Goal: Task Accomplishment & Management: Complete application form

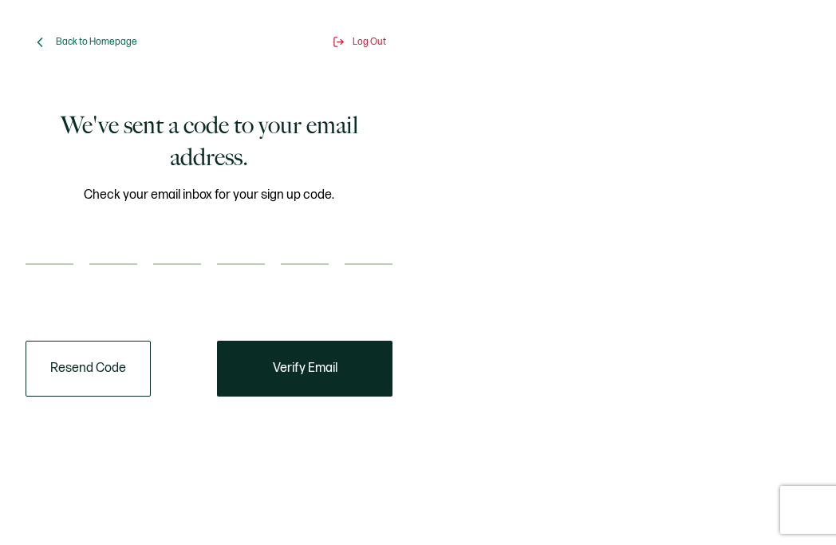
click at [140, 240] on div at bounding box center [209, 249] width 367 height 32
drag, startPoint x: 142, startPoint y: 238, endPoint x: 54, endPoint y: 248, distance: 88.4
click at [54, 248] on input "number" at bounding box center [50, 249] width 48 height 32
paste input "5"
type input "5"
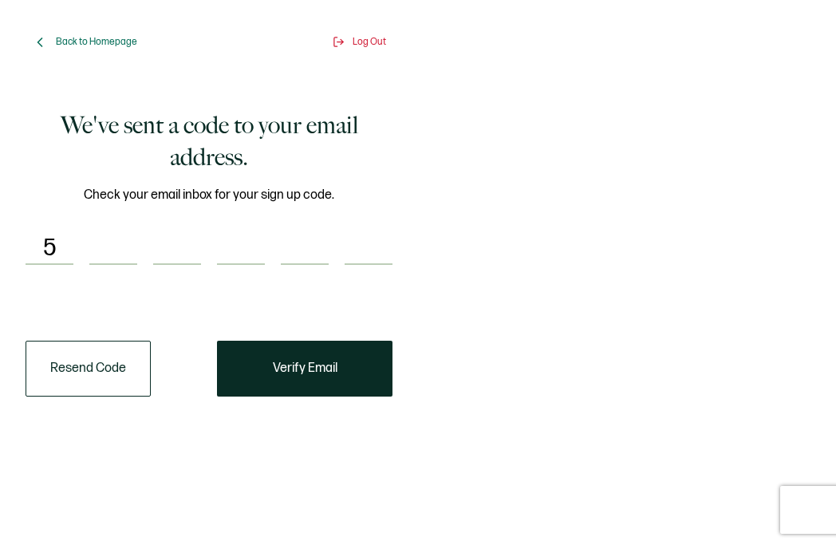
type input "3"
type input "1"
type input "2"
type input "4"
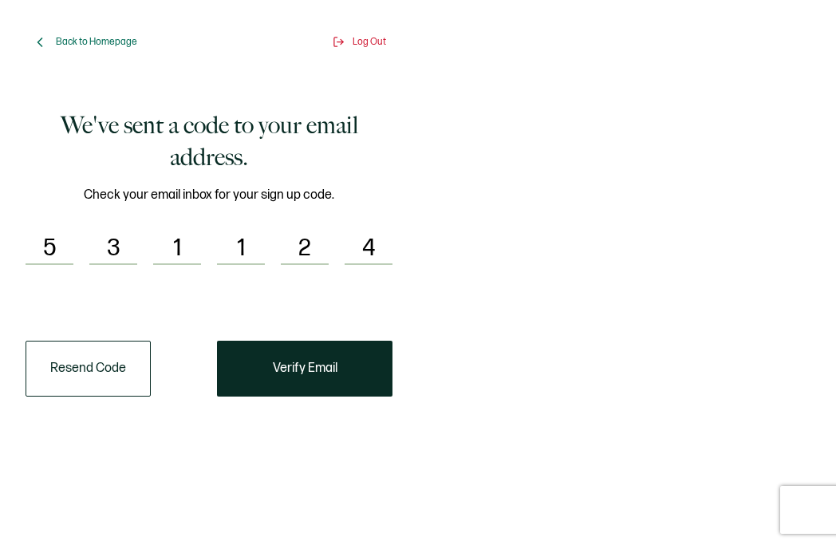
click at [322, 372] on span "Verify Email" at bounding box center [305, 368] width 65 height 13
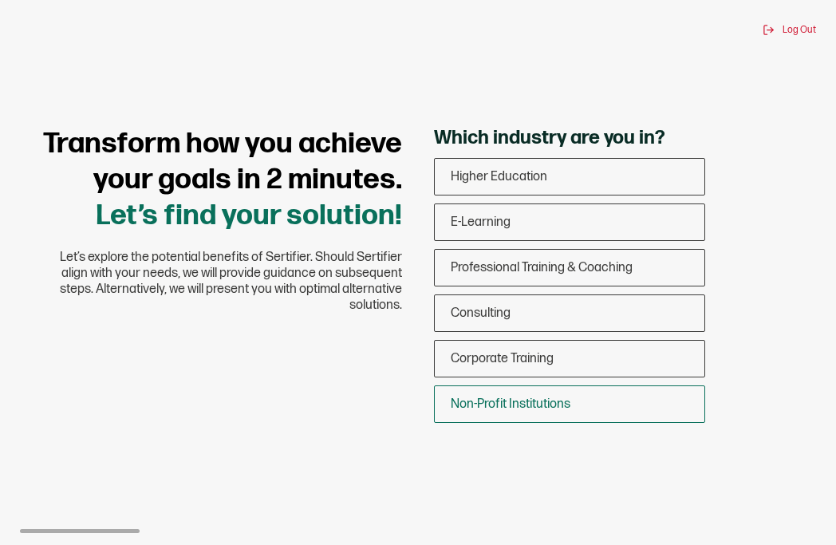
click at [496, 410] on span "Non-Profit Institutions" at bounding box center [511, 403] width 120 height 15
click at [0, 0] on input "Non-Profit Institutions" at bounding box center [0, 0] width 0 height 0
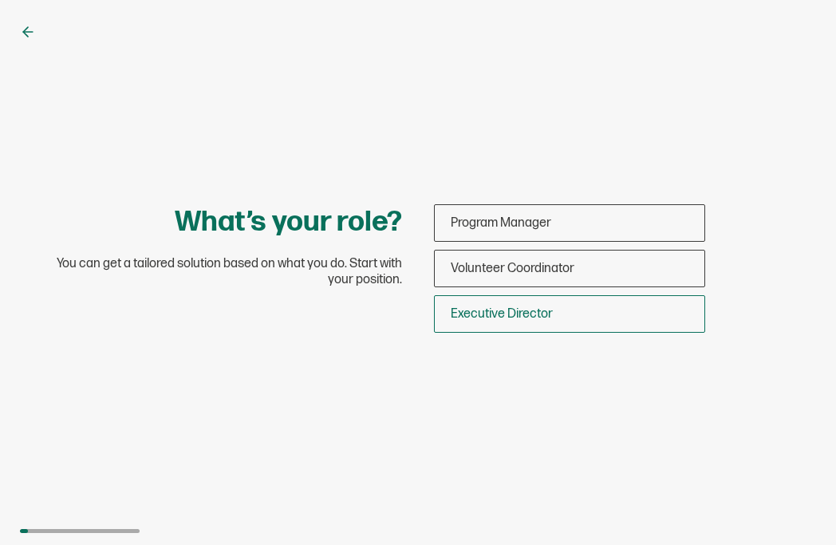
click at [491, 314] on span "Executive Director" at bounding box center [502, 313] width 102 height 15
click at [0, 0] on input "Executive Director" at bounding box center [0, 0] width 0 height 0
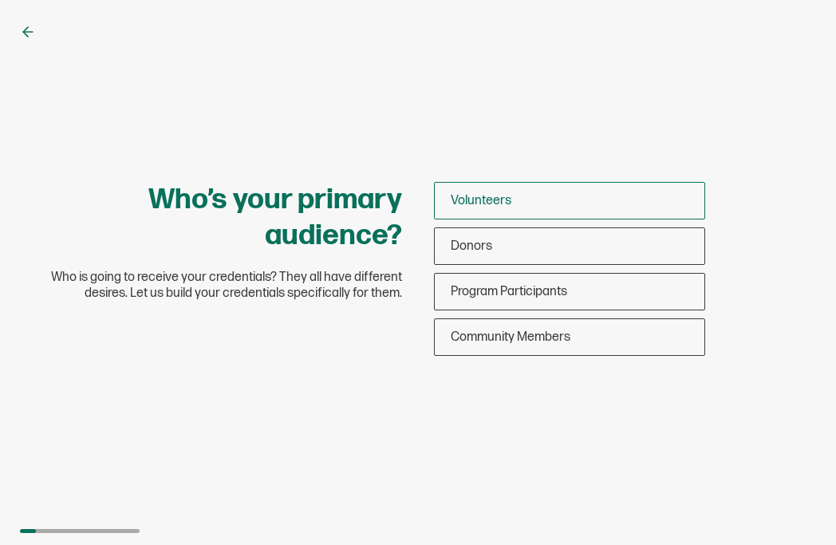
click at [475, 200] on span "Volunteers" at bounding box center [481, 200] width 61 height 15
click at [0, 0] on input "Volunteers" at bounding box center [0, 0] width 0 height 0
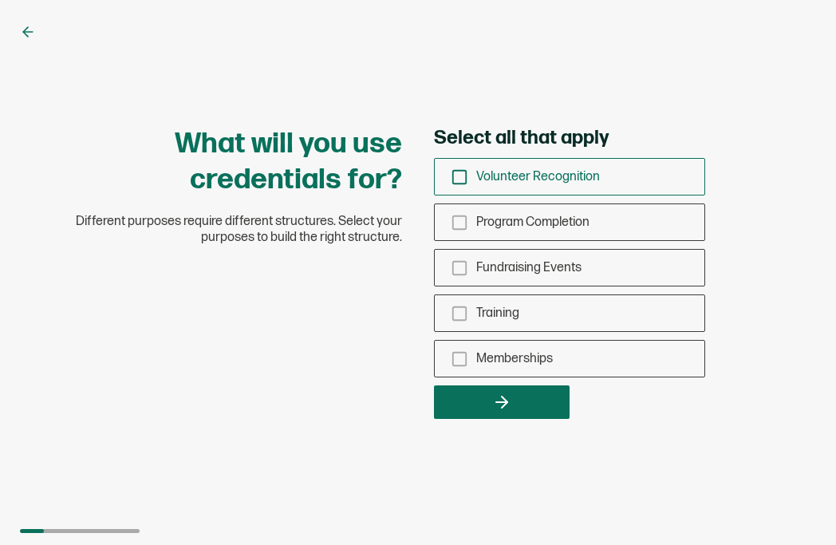
click at [457, 172] on icon "checkbox-group" at bounding box center [460, 177] width 18 height 18
click at [0, 0] on input "Volunteer Recognition" at bounding box center [0, 0] width 0 height 0
click at [463, 266] on icon "checkbox-group" at bounding box center [460, 268] width 18 height 18
click at [0, 0] on input "Fundraising Events" at bounding box center [0, 0] width 0 height 0
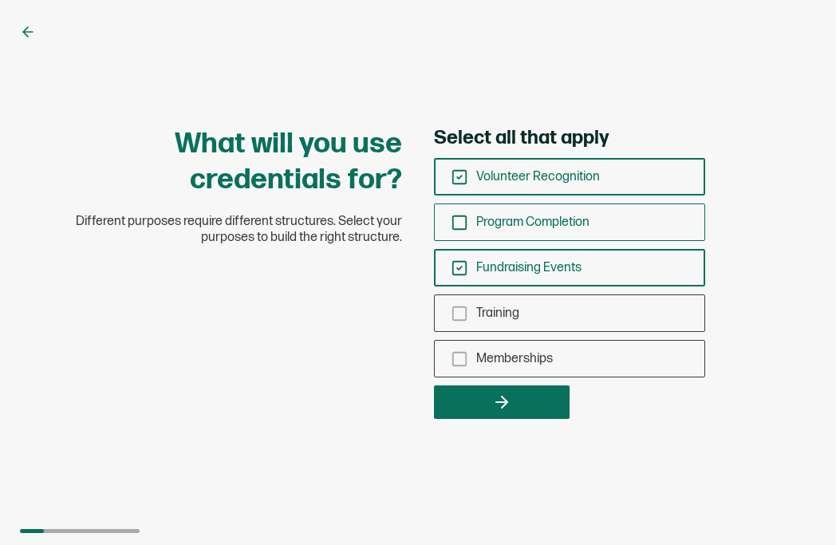
click at [456, 220] on icon "checkbox-group" at bounding box center [460, 223] width 18 height 18
click at [0, 0] on input "Program Completion" at bounding box center [0, 0] width 0 height 0
click at [456, 309] on icon "checkbox-group" at bounding box center [460, 314] width 18 height 18
click at [0, 0] on input "Training" at bounding box center [0, 0] width 0 height 0
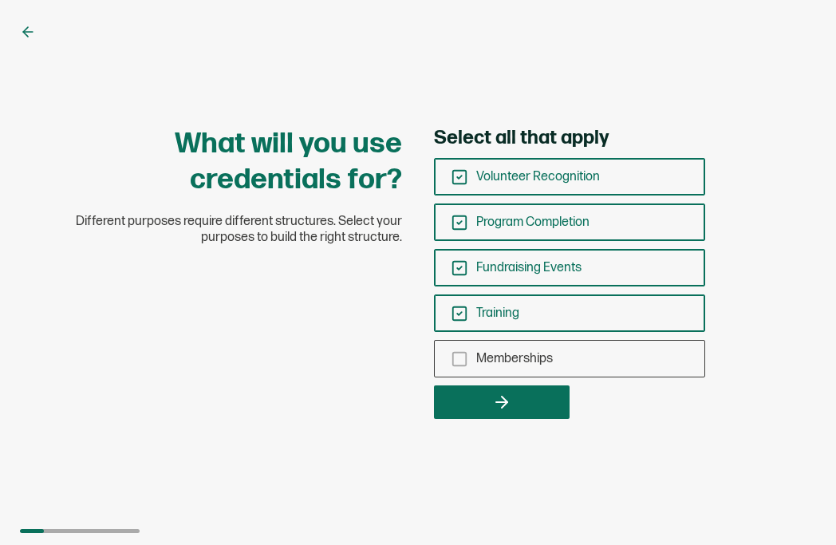
click at [511, 399] on icon "button" at bounding box center [501, 401] width 19 height 19
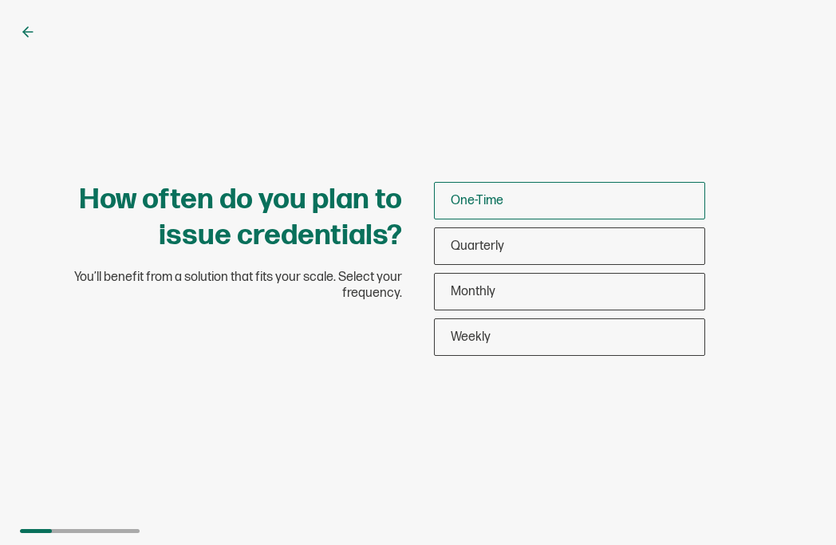
drag, startPoint x: 480, startPoint y: 192, endPoint x: 479, endPoint y: 203, distance: 10.4
click at [480, 187] on div "One-Time" at bounding box center [570, 200] width 270 height 37
click at [0, 0] on input "One-Time" at bounding box center [0, 0] width 0 height 0
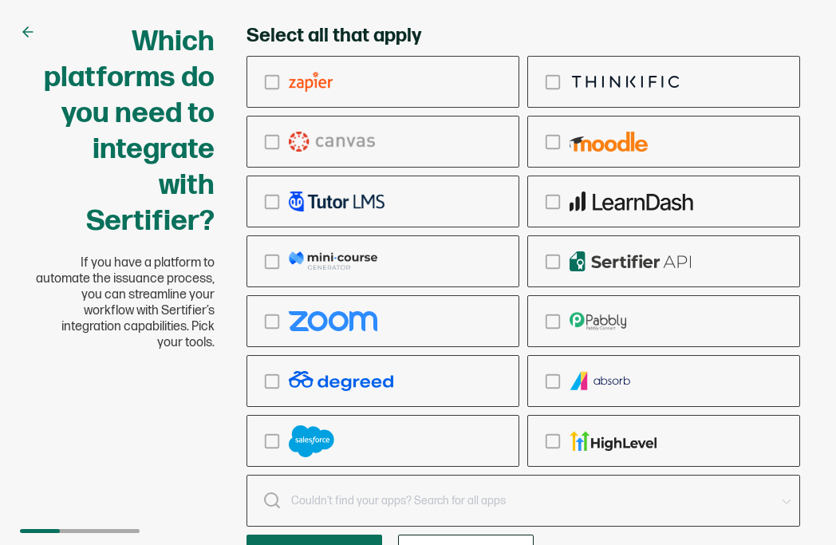
click at [197, 420] on div "Which platforms do you need to integrate with Sertifier? If you have a platform…" at bounding box center [418, 296] width 796 height 544
click at [290, 536] on button "button" at bounding box center [314, 551] width 136 height 34
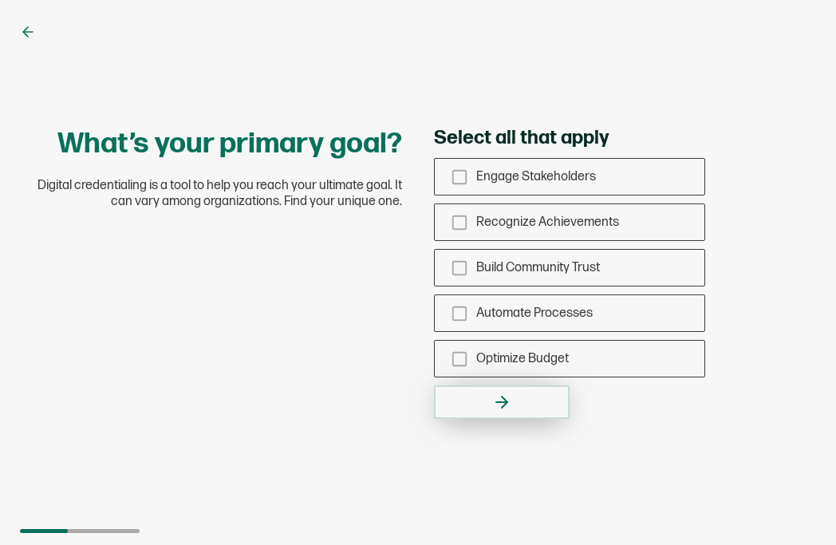
click at [516, 400] on button "button" at bounding box center [502, 402] width 136 height 34
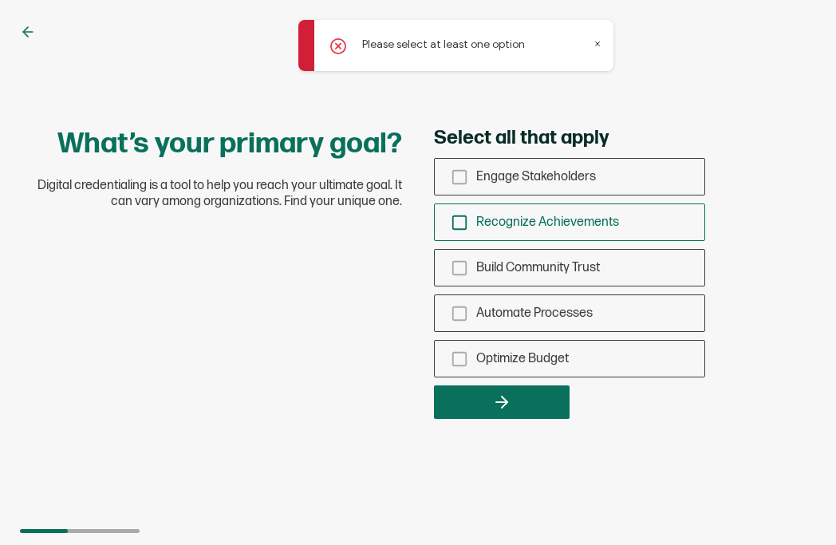
click at [459, 221] on icon "checkbox-group" at bounding box center [460, 223] width 18 height 18
click at [0, 0] on input "Recognize Achievements" at bounding box center [0, 0] width 0 height 0
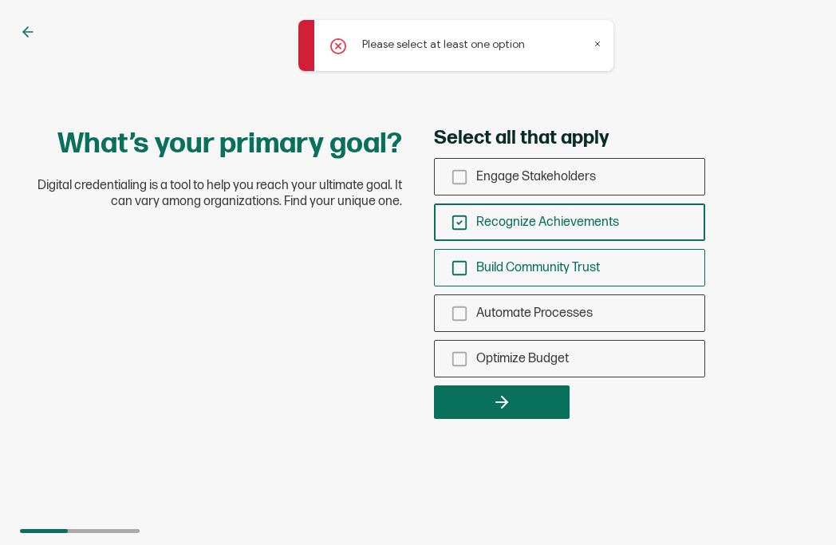
click at [462, 270] on icon "checkbox-group" at bounding box center [460, 268] width 18 height 18
click at [0, 0] on input "Build Community Trust" at bounding box center [0, 0] width 0 height 0
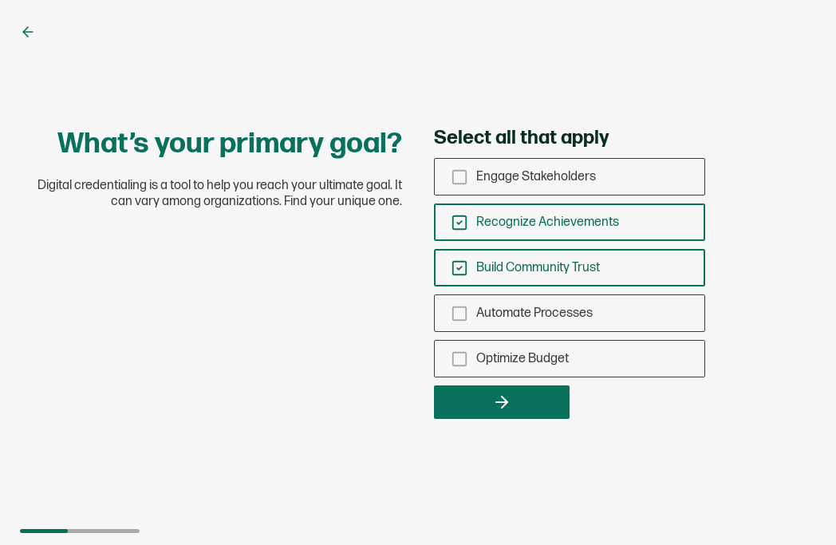
click at [491, 399] on button "button" at bounding box center [502, 402] width 136 height 34
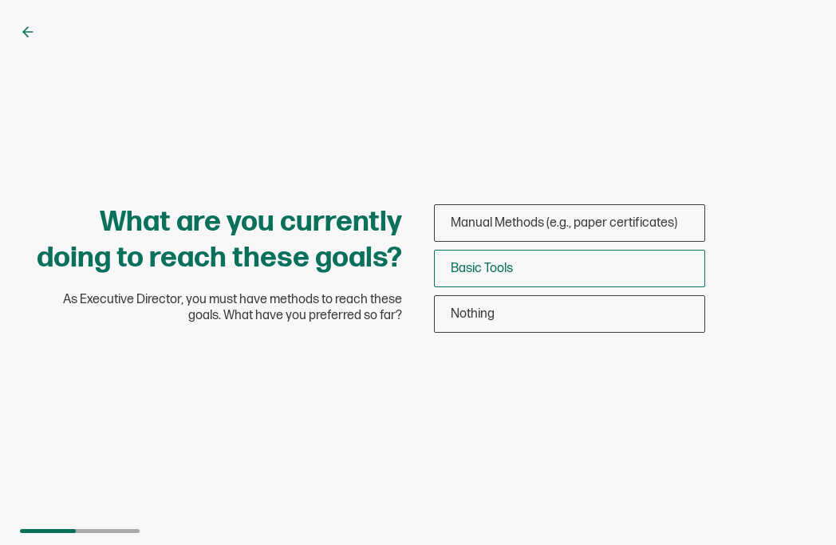
click at [498, 276] on div "Basic Tools" at bounding box center [570, 268] width 270 height 37
click at [0, 0] on input "Basic Tools" at bounding box center [0, 0] width 0 height 0
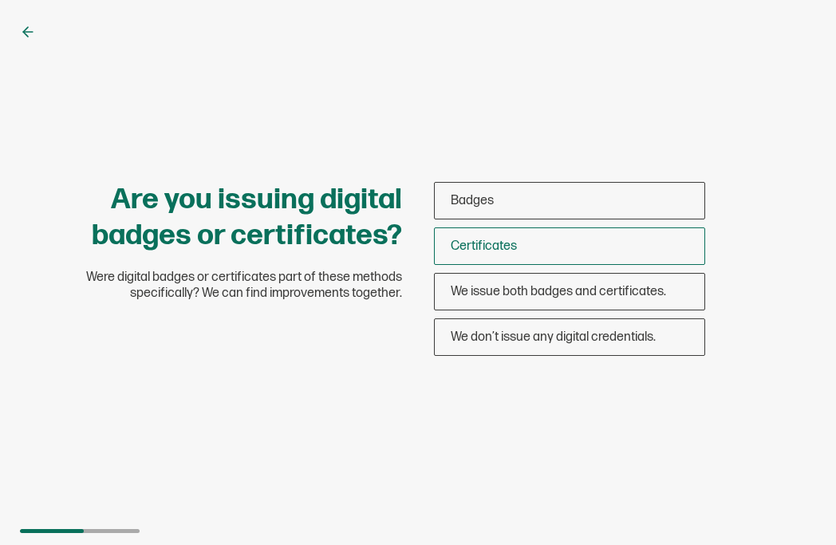
click at [472, 241] on span "Certificates" at bounding box center [484, 246] width 66 height 15
click at [0, 0] on input "Certificates" at bounding box center [0, 0] width 0 height 0
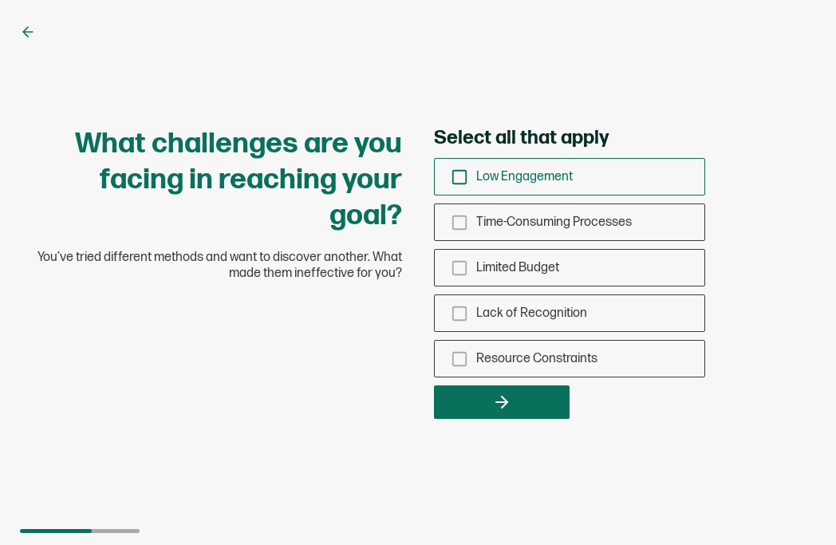
click at [460, 175] on icon "checkbox-group" at bounding box center [460, 177] width 18 height 18
click at [0, 0] on input "Low Engagement" at bounding box center [0, 0] width 0 height 0
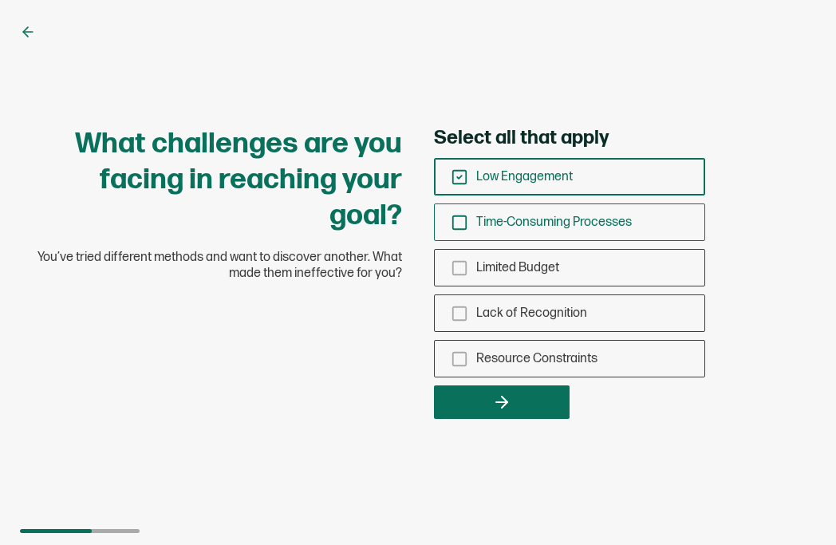
click at [463, 223] on icon "checkbox-group" at bounding box center [460, 223] width 18 height 18
click at [0, 0] on input "Time-Consuming Processes" at bounding box center [0, 0] width 0 height 0
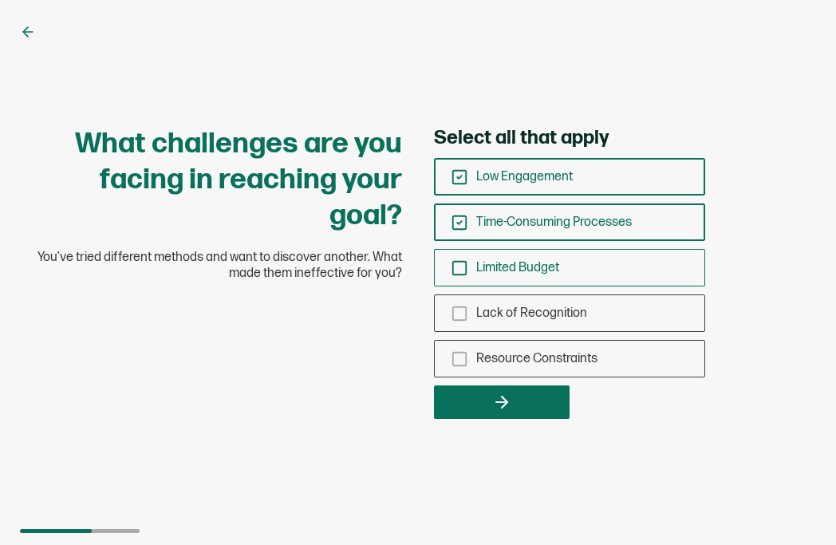
click at [455, 266] on icon "checkbox-group" at bounding box center [460, 268] width 18 height 18
click at [0, 0] on input "Limited Budget" at bounding box center [0, 0] width 0 height 0
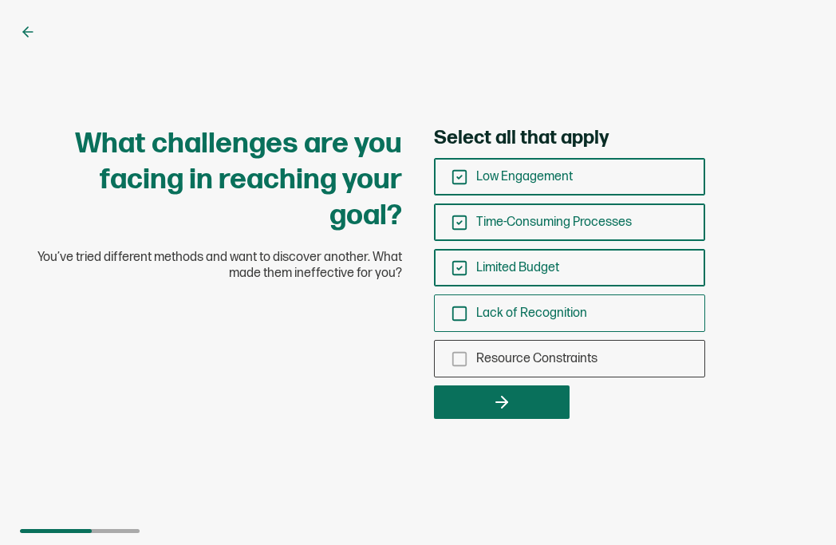
click at [463, 312] on icon "checkbox-group" at bounding box center [460, 314] width 18 height 18
click at [0, 0] on input "Lack of Recognition" at bounding box center [0, 0] width 0 height 0
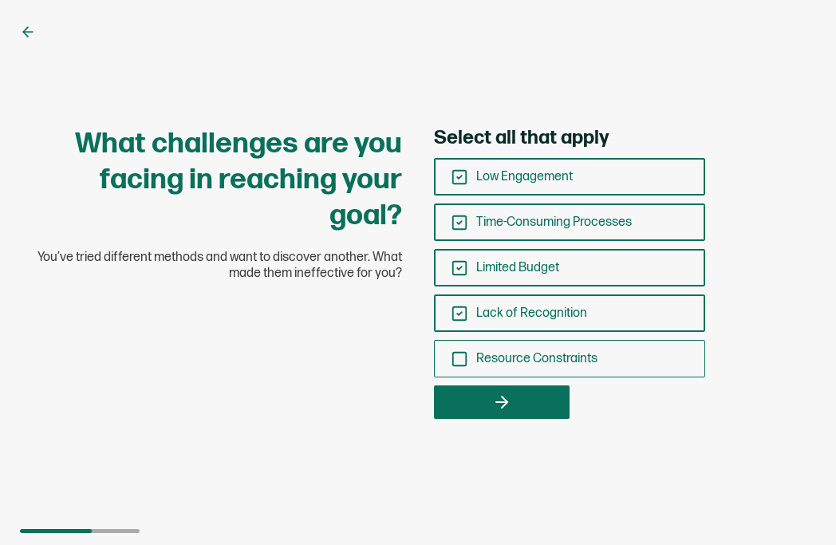
click at [463, 361] on icon "checkbox-group" at bounding box center [460, 359] width 18 height 18
click at [0, 0] on input "Resource Constraints" at bounding box center [0, 0] width 0 height 0
click at [482, 396] on button "button" at bounding box center [502, 402] width 136 height 34
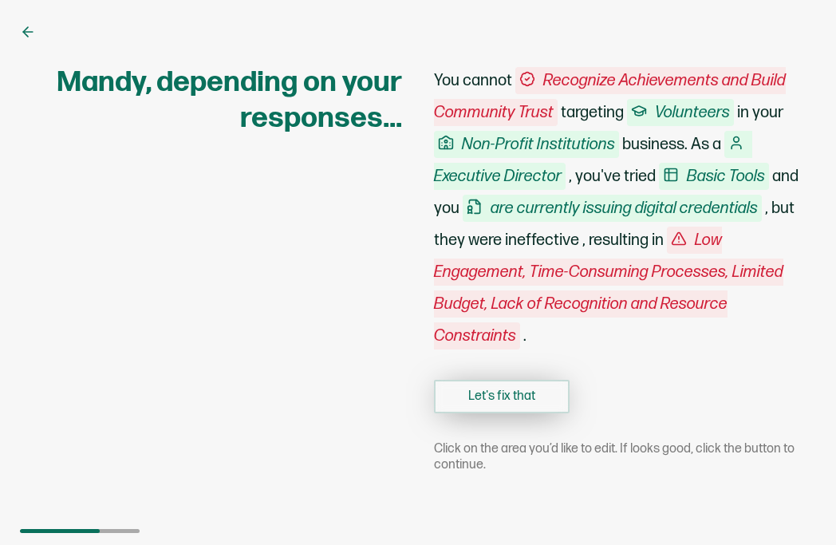
click at [467, 392] on button "Let's fix that" at bounding box center [502, 397] width 136 height 34
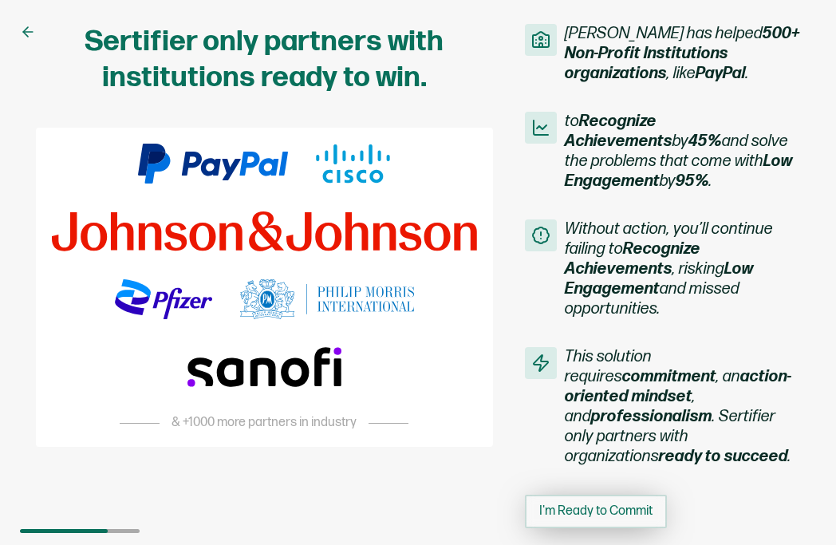
drag, startPoint x: 562, startPoint y: 494, endPoint x: 570, endPoint y: 488, distance: 9.7
click at [563, 505] on span "I'm Ready to Commit" at bounding box center [595, 511] width 113 height 13
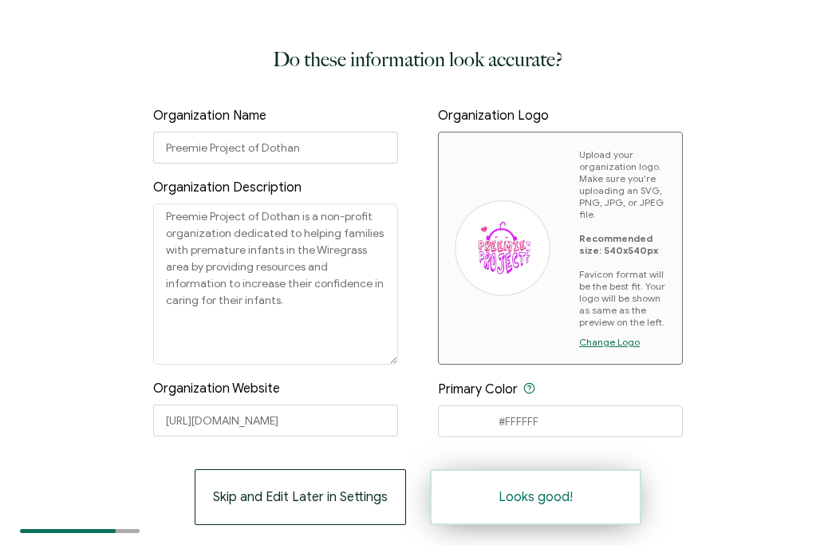
click at [542, 499] on span "Looks good!" at bounding box center [536, 497] width 74 height 13
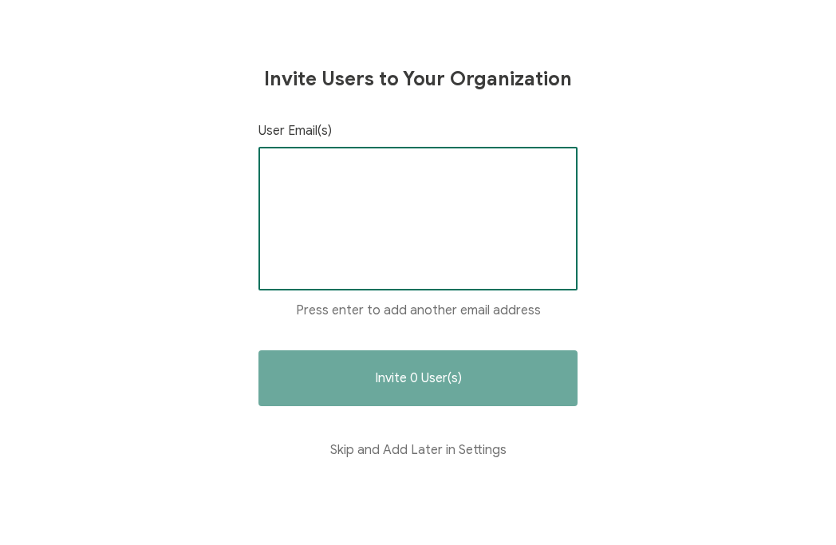
click at [290, 177] on input "text" at bounding box center [418, 172] width 292 height 24
type input "[EMAIL_ADDRESS][DOMAIN_NAME]"
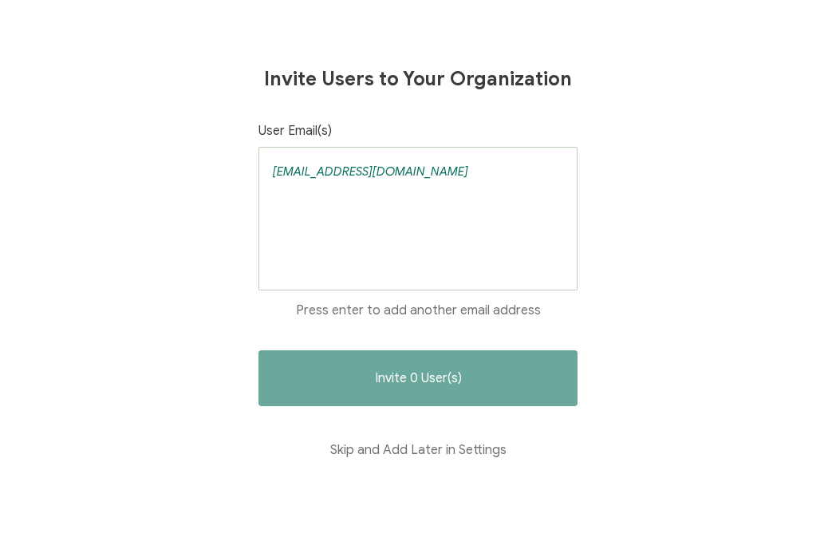
click at [501, 210] on div "[EMAIL_ADDRESS][DOMAIN_NAME]" at bounding box center [417, 219] width 319 height 144
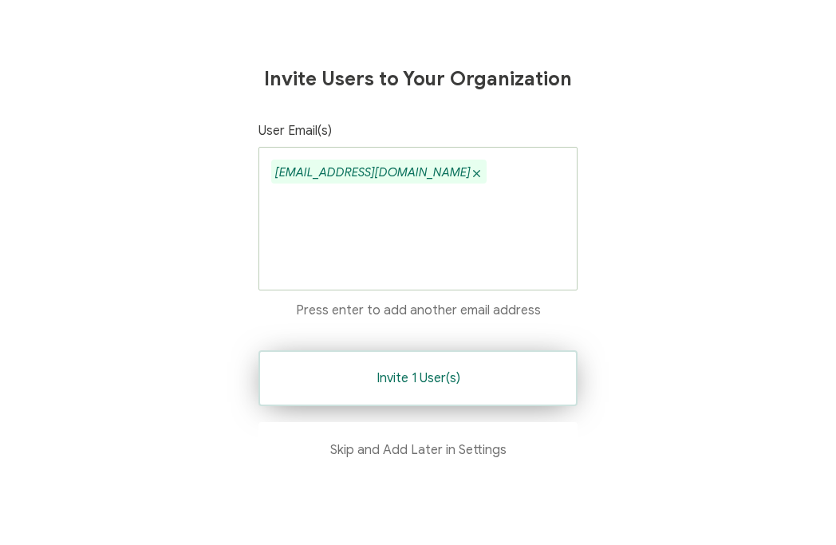
click at [424, 388] on button "Invite 1 User(s)" at bounding box center [417, 378] width 319 height 56
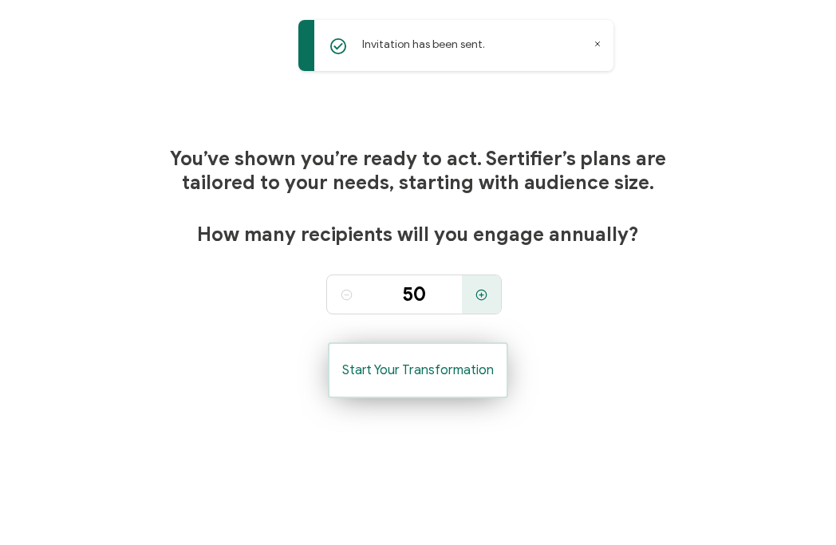
click at [429, 382] on button "Start Your Transformation" at bounding box center [418, 370] width 180 height 56
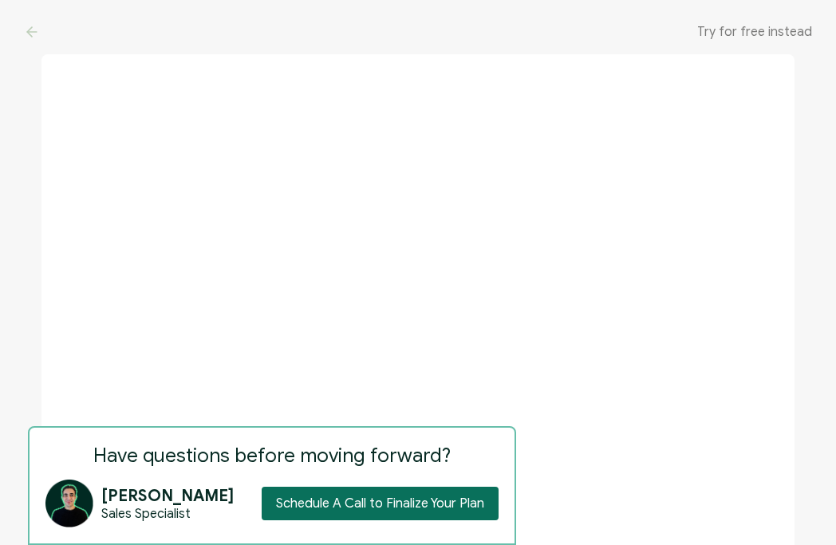
click at [723, 30] on span "Try for free instead" at bounding box center [754, 32] width 115 height 16
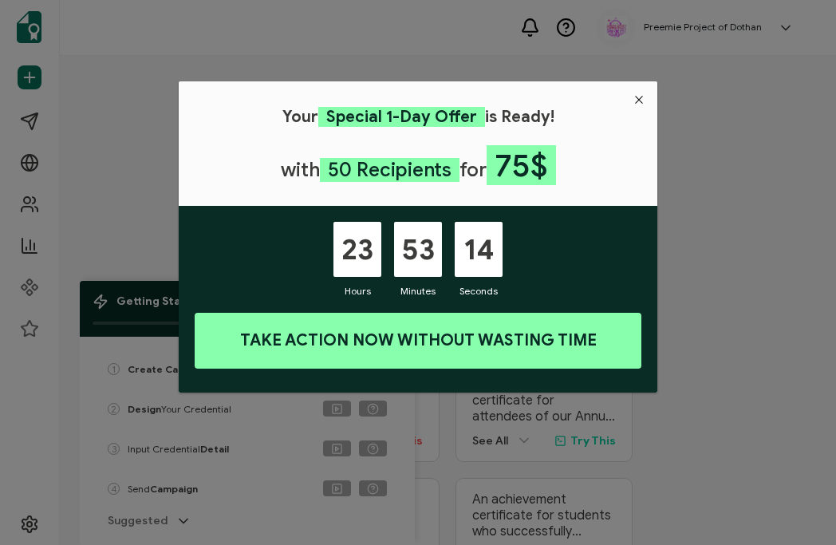
click at [638, 98] on icon "Close" at bounding box center [639, 99] width 13 height 13
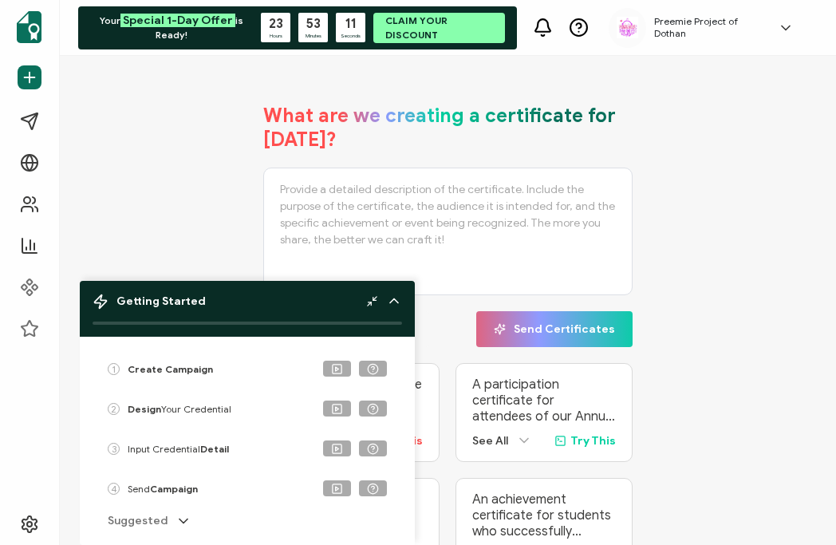
scroll to position [80, 0]
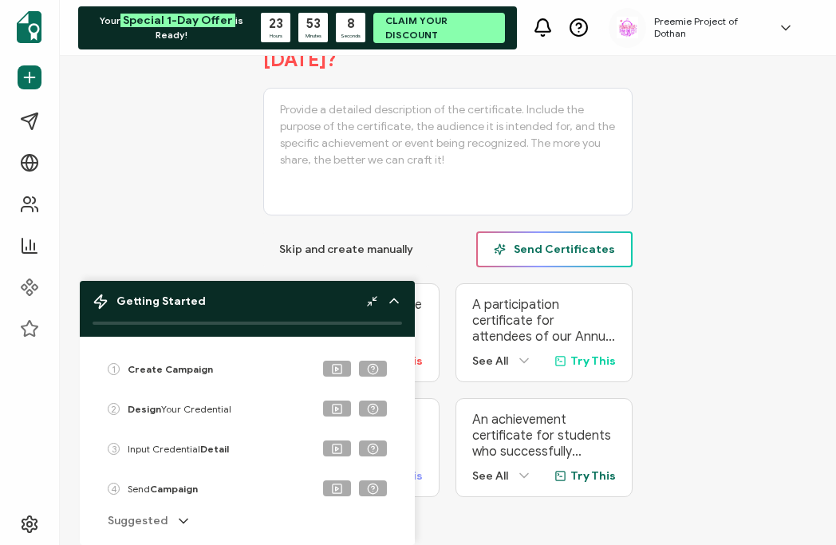
click at [584, 254] on span "Send Certificates" at bounding box center [554, 249] width 121 height 12
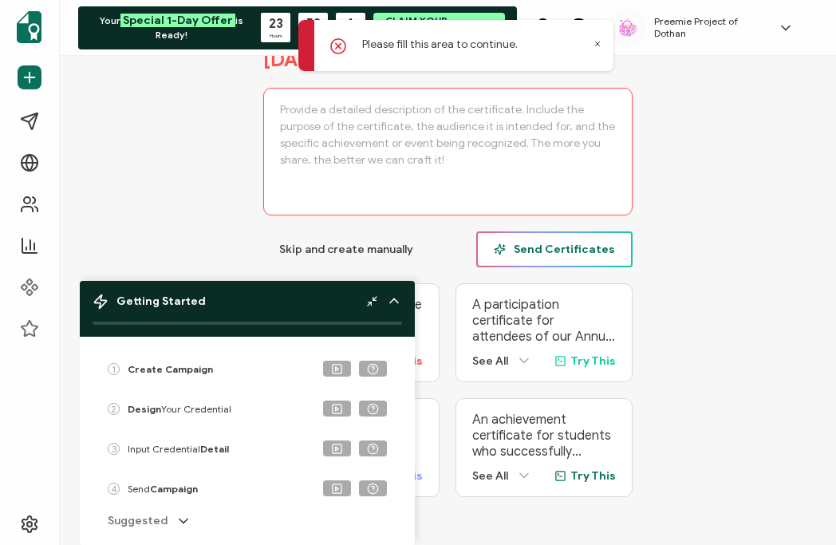
click at [543, 248] on span "Send Certificates" at bounding box center [554, 249] width 121 height 12
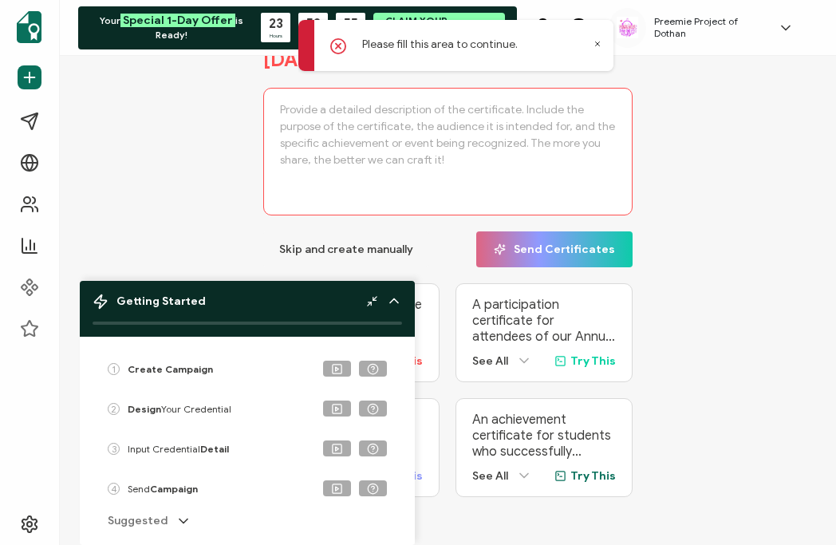
scroll to position [86, 0]
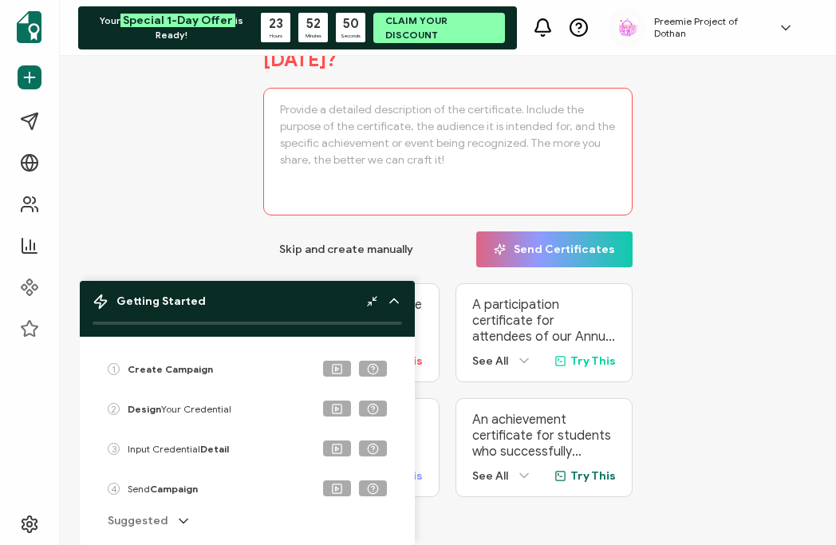
click at [392, 302] on icon at bounding box center [394, 301] width 16 height 16
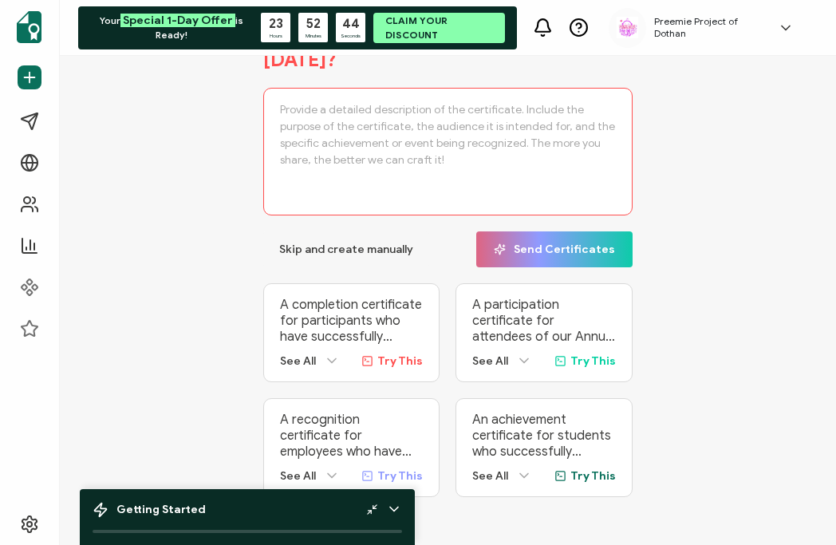
click at [392, 356] on span "Try This" at bounding box center [399, 361] width 45 height 14
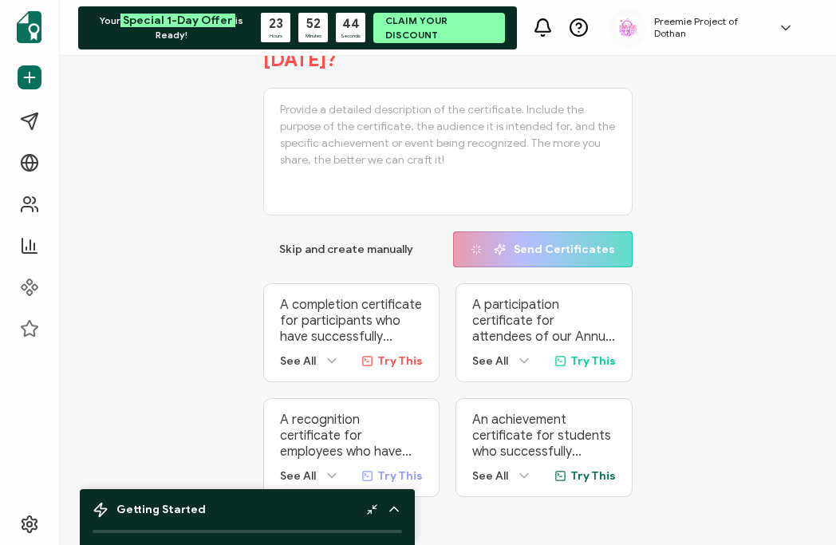
type textarea "A completion certificate for participants who have successfully finished our ‘A…"
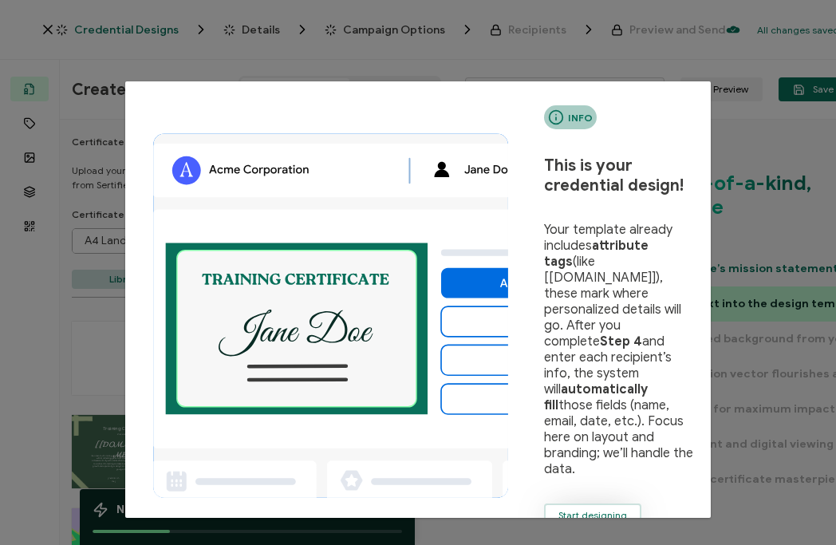
click at [605, 511] on span "Start designing" at bounding box center [592, 516] width 69 height 10
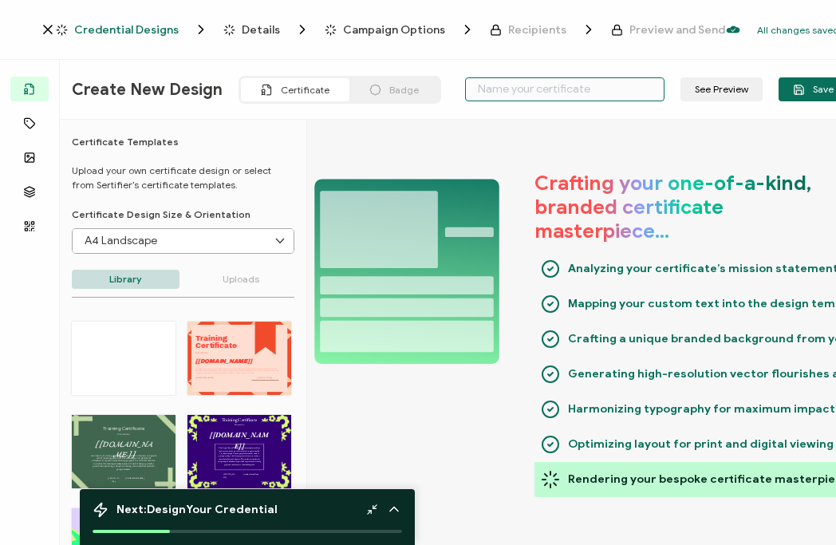
click at [511, 91] on input "text" at bounding box center [564, 89] width 199 height 24
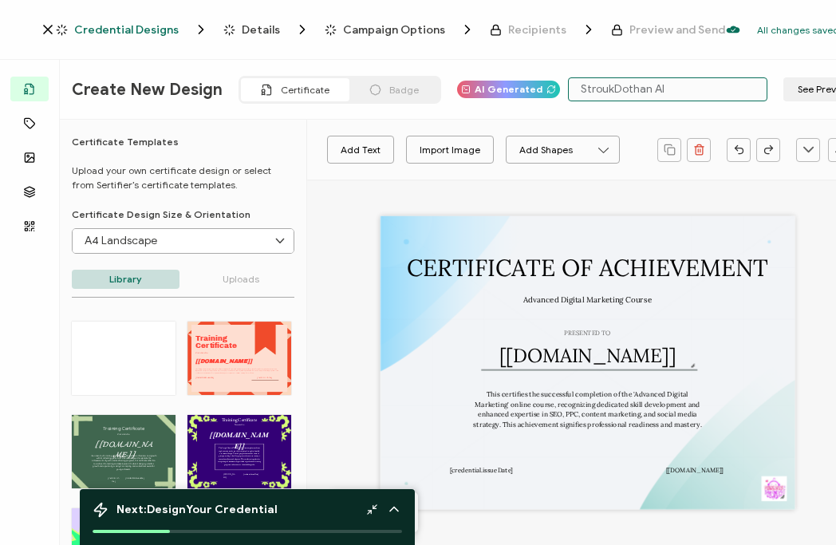
click at [596, 87] on input "StroukDothan Al" at bounding box center [667, 89] width 199 height 24
drag, startPoint x: 597, startPoint y: 89, endPoint x: 550, endPoint y: 91, distance: 46.3
click at [560, 91] on div "Strouk Dothan Al See Preview Save & Continue" at bounding box center [781, 89] width 443 height 24
click at [683, 89] on input "Glass Dr. Dothan Al" at bounding box center [667, 89] width 199 height 24
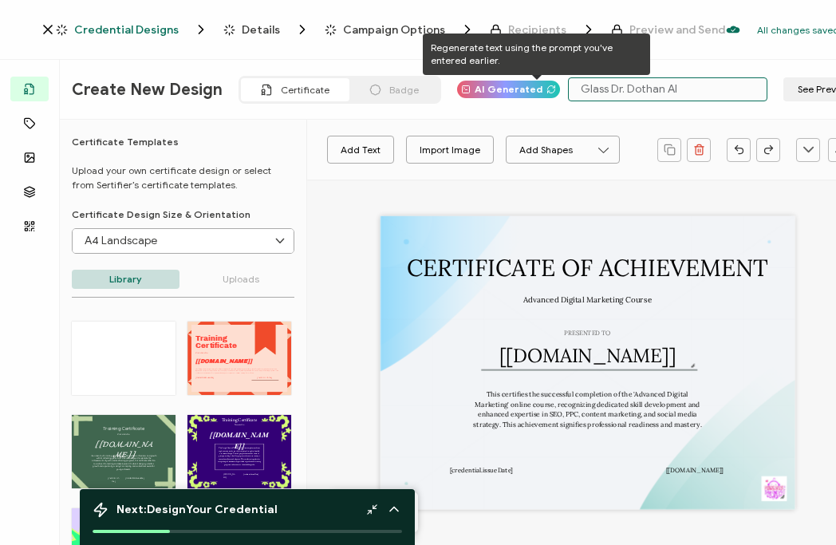
drag, startPoint x: 683, startPoint y: 89, endPoint x: 534, endPoint y: 88, distance: 148.4
click at [534, 88] on div "Create New Design Certificate Badge AI Generated Glass Dr. Dothan Al See Previe…" at bounding box center [434, 90] width 804 height 60
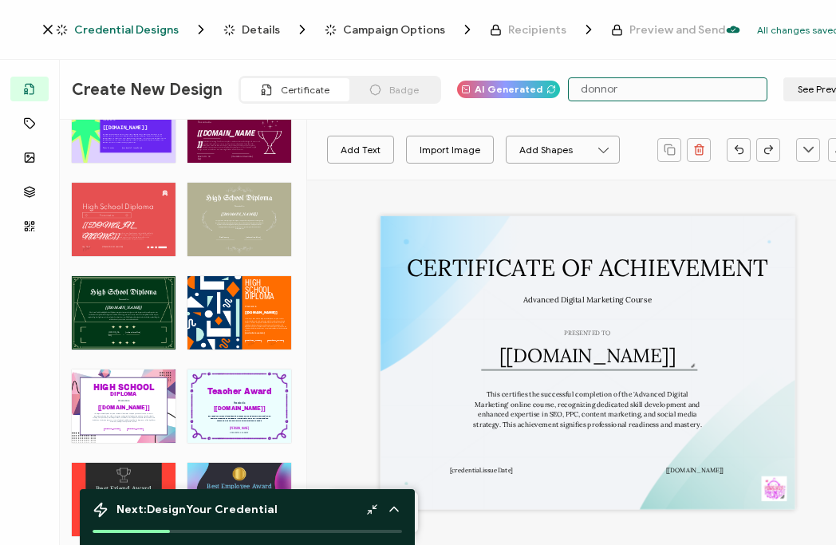
scroll to position [479, 0]
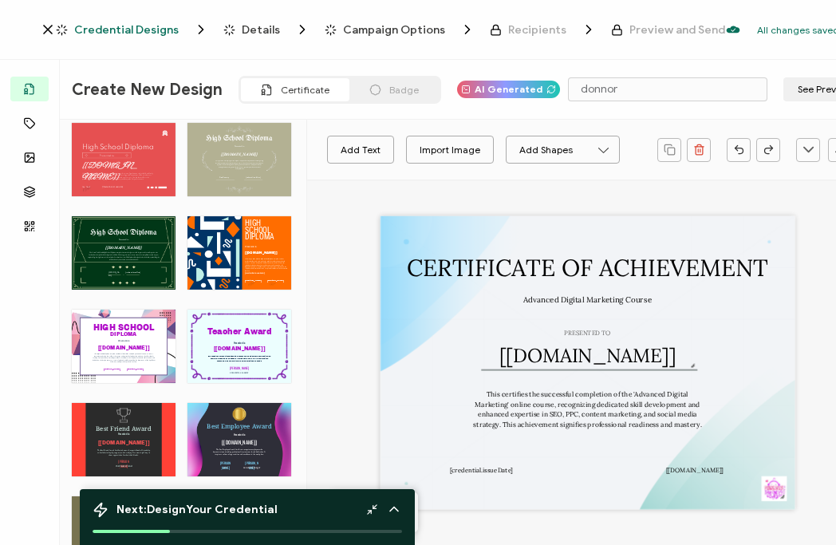
click at [133, 353] on div "HIGH SCHOOL This High School Diploma template combines vibrant blue and pink ge…" at bounding box center [124, 346] width 104 height 73
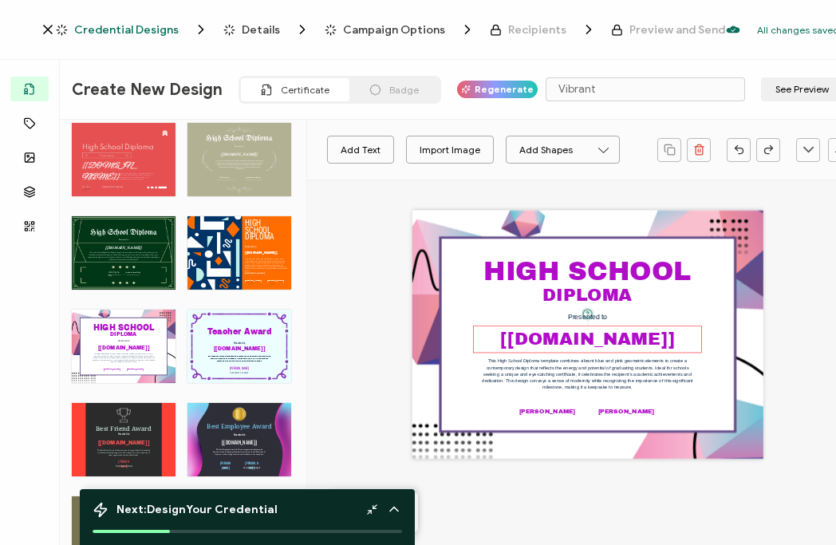
click at [602, 341] on pre "[recipient.name]" at bounding box center [587, 338] width 174 height 19
drag, startPoint x: 619, startPoint y: 342, endPoint x: 603, endPoint y: 340, distance: 16.1
click at [609, 341] on pre "[recipient.name]" at bounding box center [587, 338] width 174 height 19
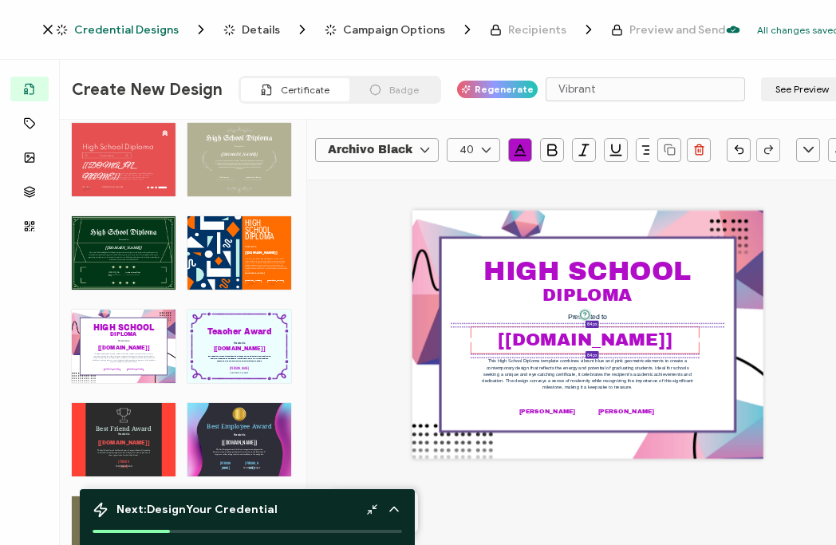
click at [652, 339] on pre "[recipient.name]" at bounding box center [585, 339] width 174 height 19
click at [657, 339] on pre "[recipient.name]" at bounding box center [585, 339] width 174 height 19
drag, startPoint x: 645, startPoint y: 344, endPoint x: 625, endPoint y: 338, distance: 20.7
click at [625, 338] on pre "[recipient.name]" at bounding box center [585, 339] width 174 height 19
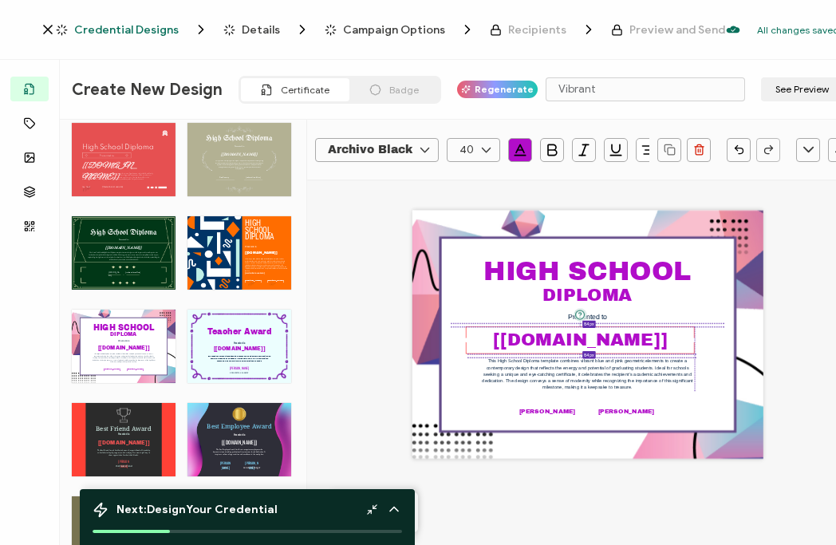
click at [601, 341] on pre "[recipient.name]" at bounding box center [580, 339] width 174 height 19
drag, startPoint x: 568, startPoint y: 341, endPoint x: 345, endPoint y: 219, distance: 254.5
click at [341, 222] on div "Archivo Black Alright Sans Amita Archivo Black Arial Arimo Blinker Caveat Charm…" at bounding box center [587, 488] width 561 height 619
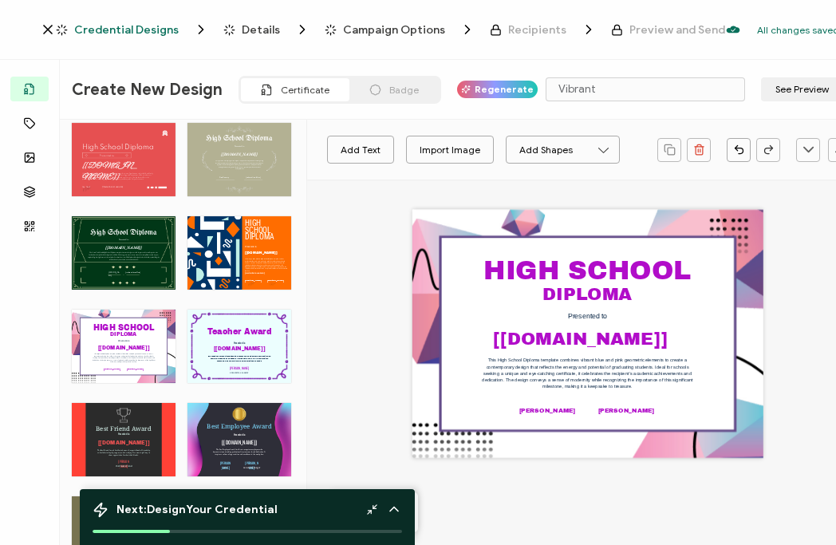
scroll to position [0, 0]
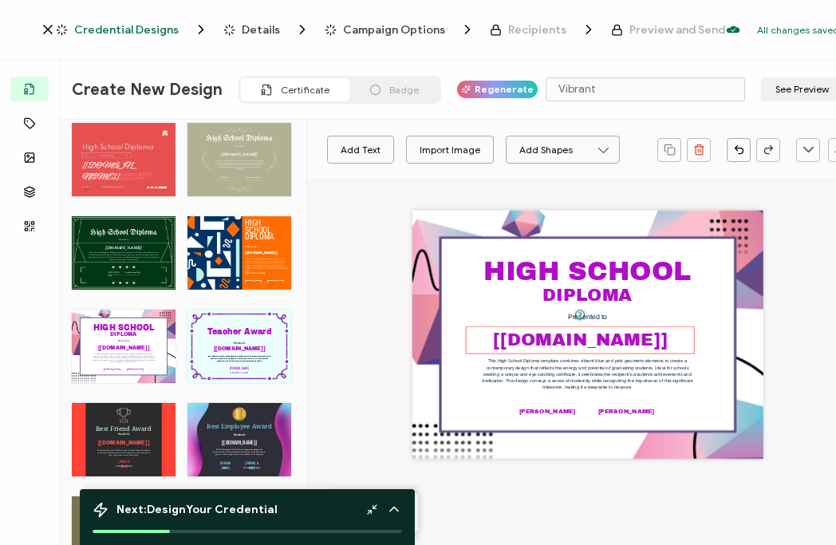
click at [571, 344] on pre "[recipient.name]" at bounding box center [580, 339] width 174 height 19
click at [566, 337] on pre "[recipient.name]" at bounding box center [580, 339] width 174 height 19
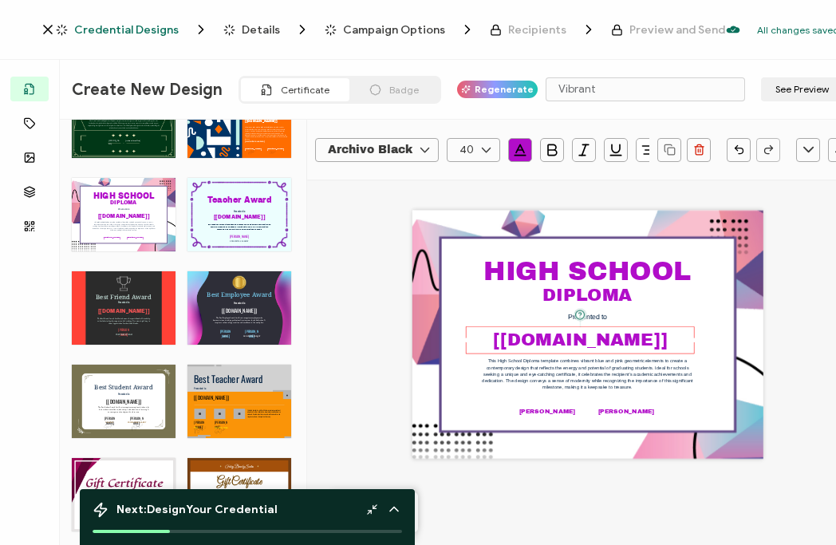
scroll to position [685, 0]
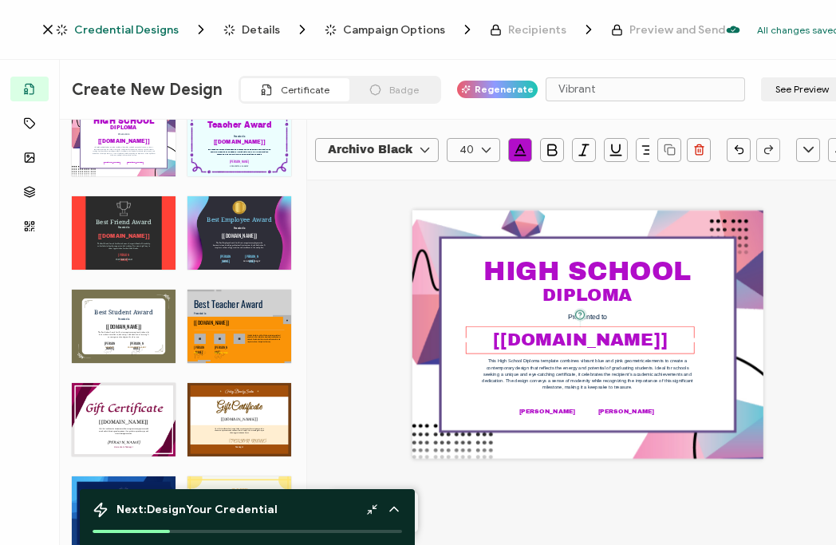
click at [396, 509] on icon at bounding box center [394, 509] width 8 height 4
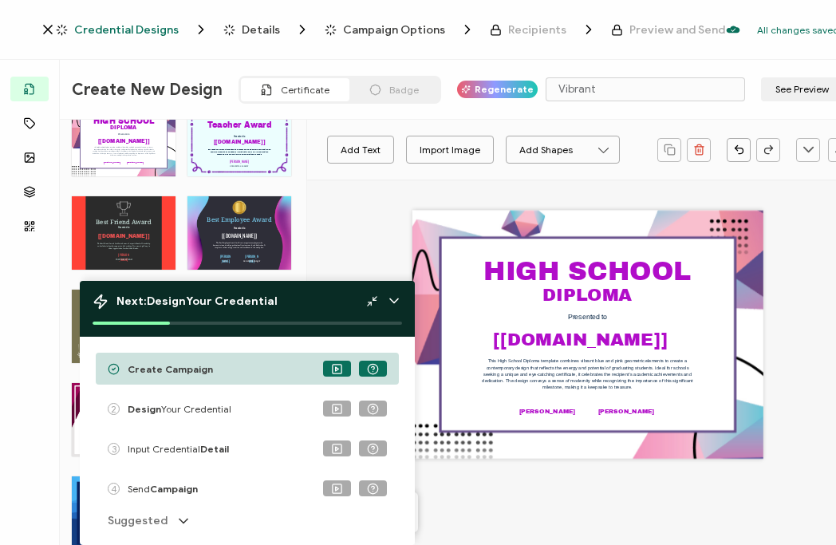
click at [396, 299] on icon at bounding box center [394, 301] width 16 height 16
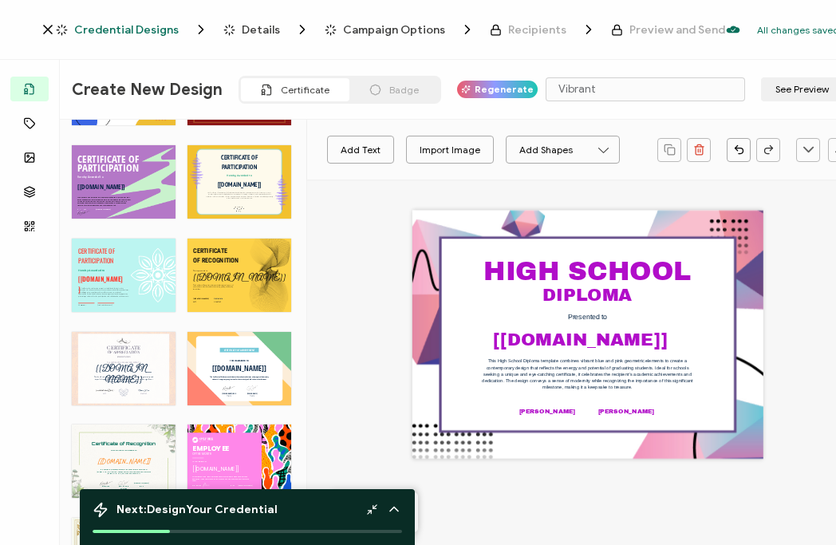
scroll to position [1563, 0]
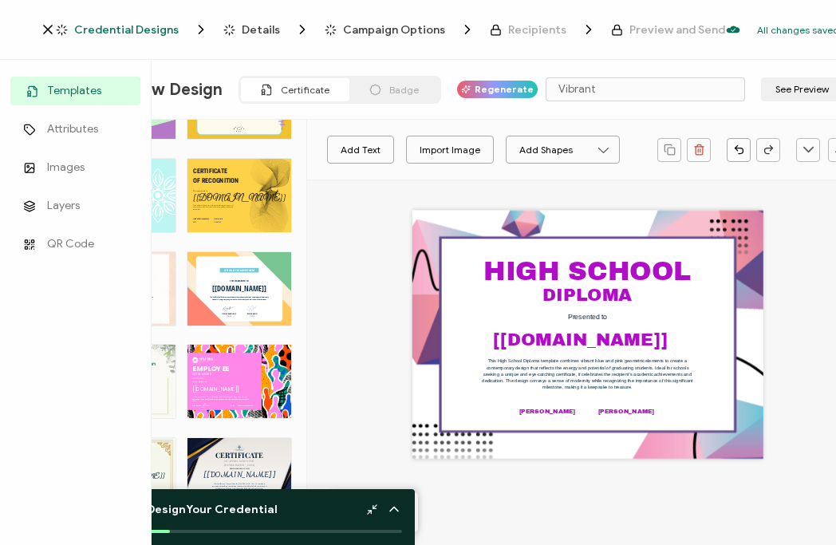
click at [52, 94] on span "Templates" at bounding box center [74, 91] width 54 height 16
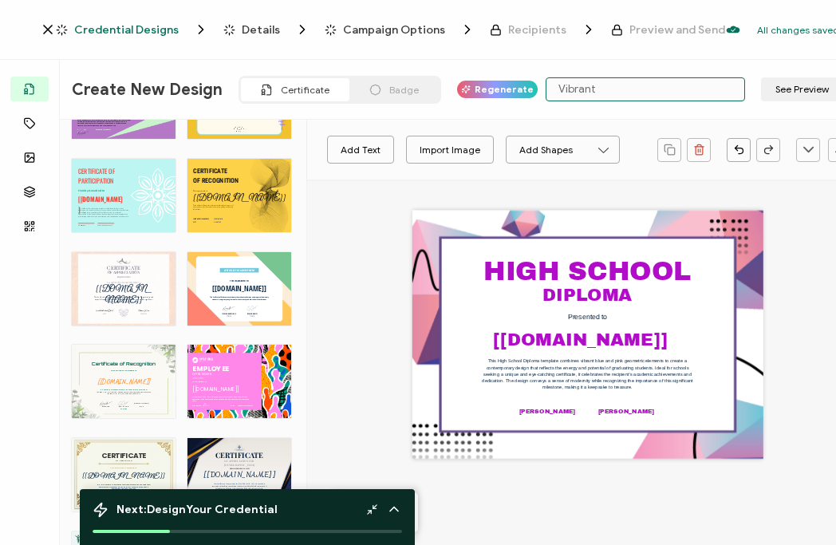
click at [578, 92] on input "Vibrant" at bounding box center [645, 89] width 199 height 24
drag, startPoint x: 585, startPoint y: 87, endPoint x: 528, endPoint y: 79, distance: 57.2
click at [546, 85] on input "Vibrant" at bounding box center [645, 89] width 199 height 24
drag, startPoint x: 606, startPoint y: 91, endPoint x: 501, endPoint y: 85, distance: 105.4
click at [501, 85] on div "Create New Design Certificate Badge Regenerate donor See Preview Save & Continue" at bounding box center [434, 90] width 804 height 60
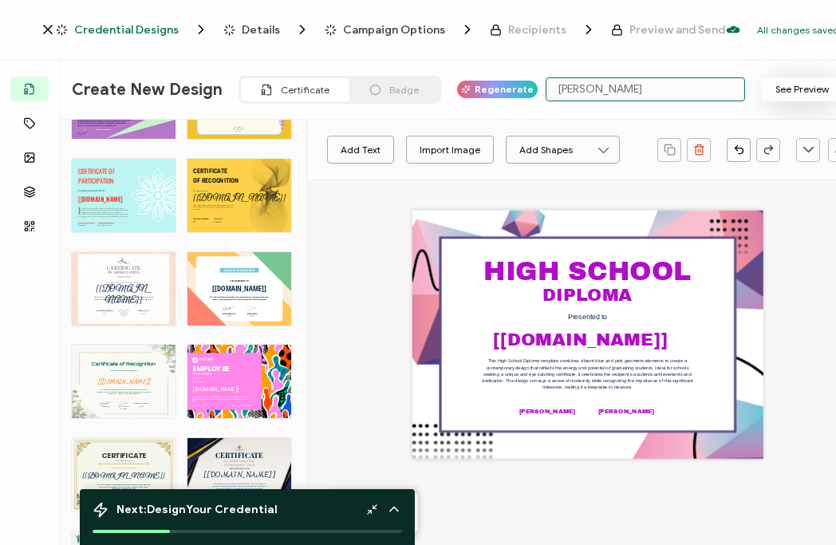
type input "Charles Booth"
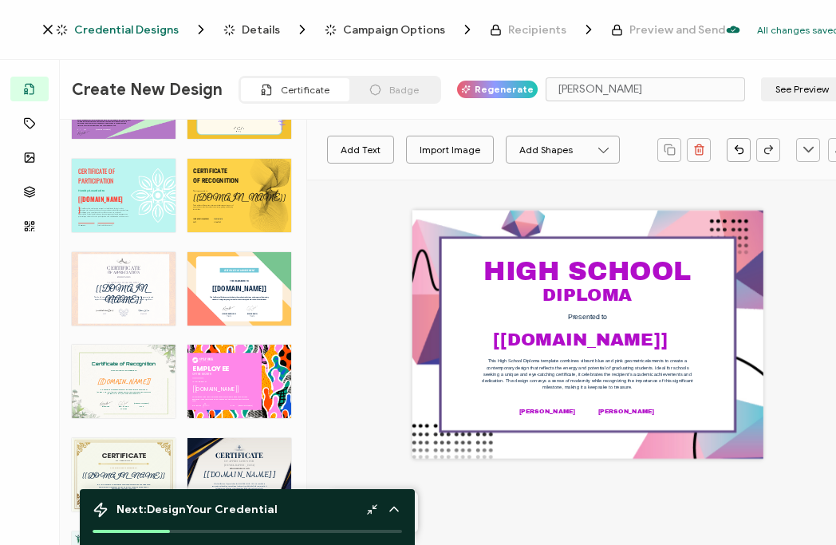
click at [798, 91] on button "See Preview" at bounding box center [802, 89] width 82 height 24
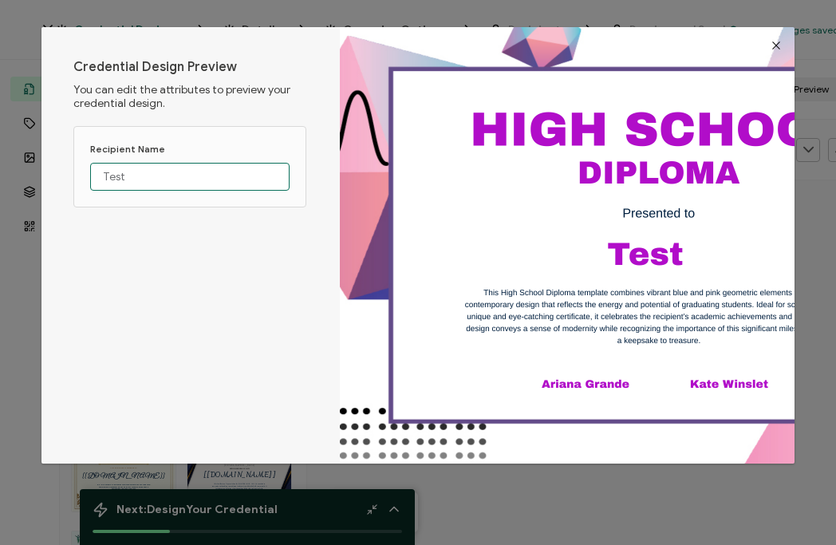
drag, startPoint x: 129, startPoint y: 175, endPoint x: 80, endPoint y: 175, distance: 49.5
click at [80, 175] on div "Recipient Name Test" at bounding box center [189, 166] width 233 height 81
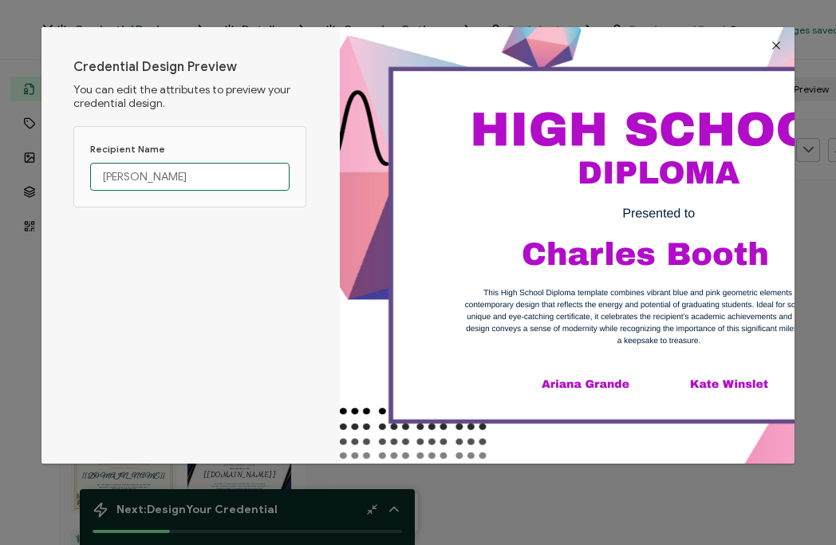
type input "Charles Booth"
click at [581, 385] on img "dialog" at bounding box center [659, 245] width 638 height 452
click at [243, 275] on div "Credential Design Preview You can edit the attributes to preview your credentia…" at bounding box center [192, 245] width 239 height 372
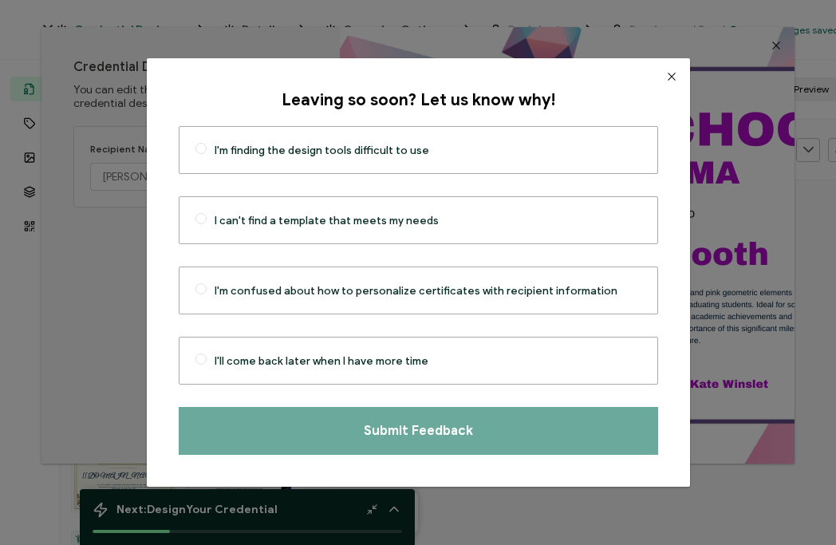
click at [665, 77] on icon "Close" at bounding box center [671, 76] width 13 height 13
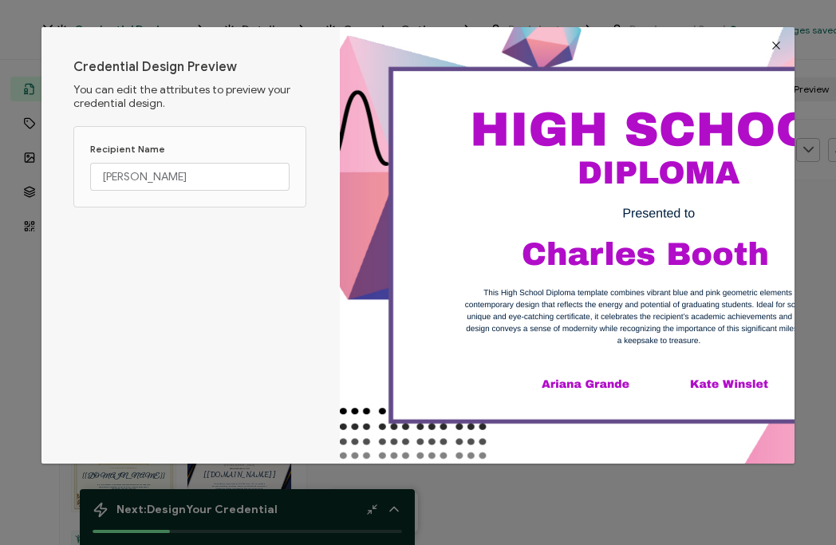
click at [662, 187] on img "dialog" at bounding box center [659, 245] width 638 height 452
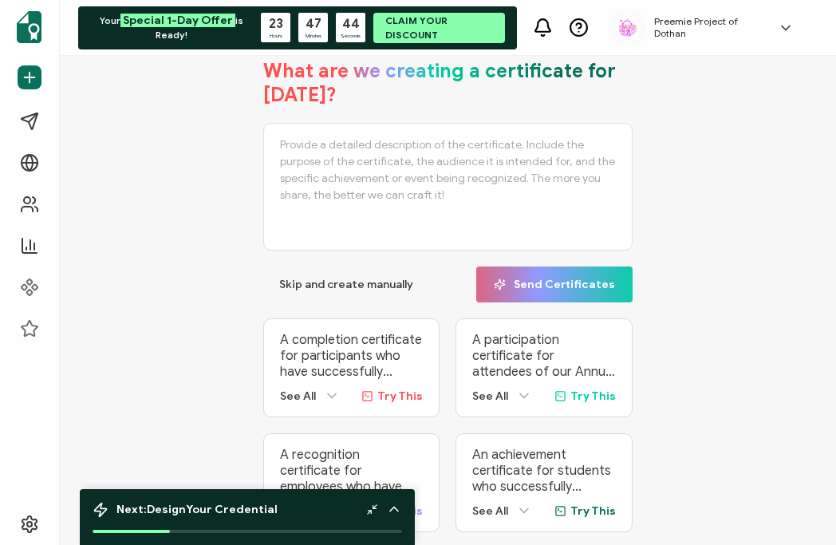
scroll to position [86, 0]
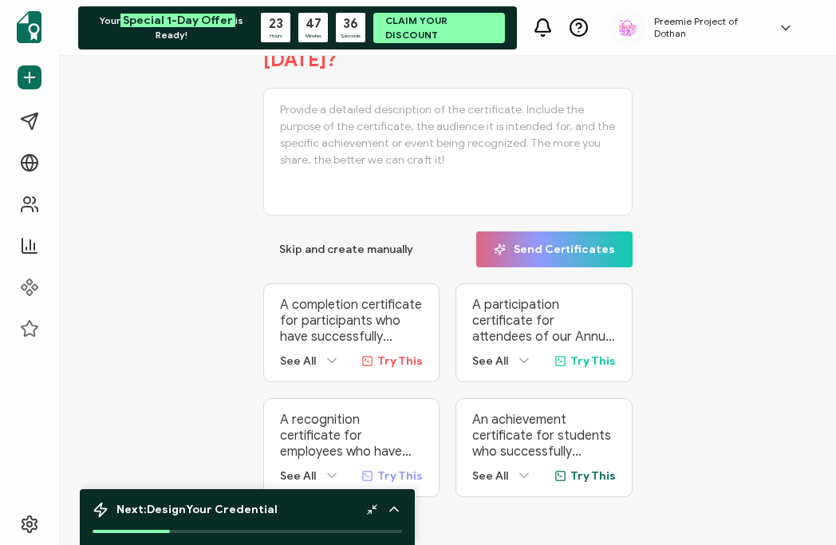
click at [325, 353] on icon at bounding box center [332, 361] width 16 height 16
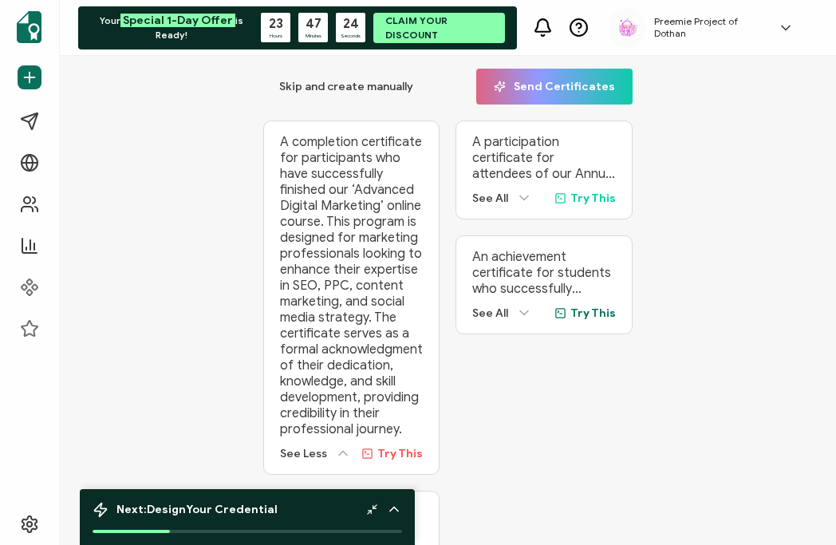
scroll to position [246, 0]
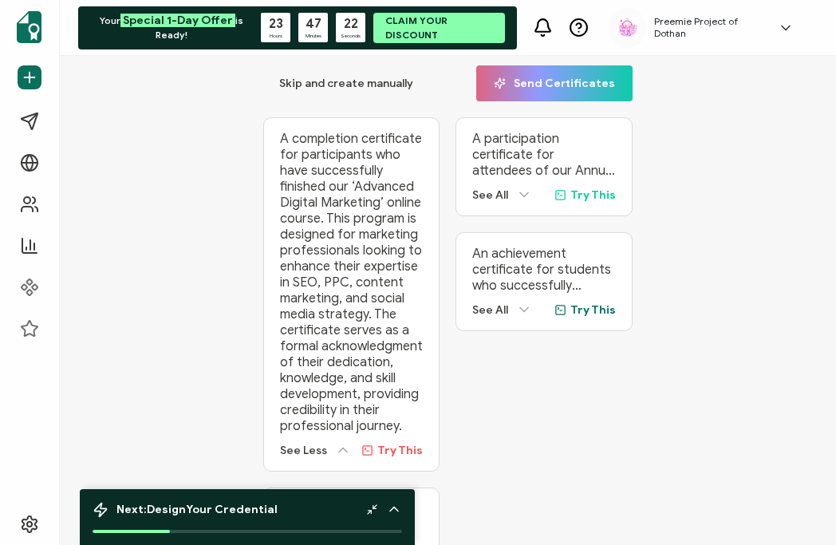
click at [524, 197] on icon at bounding box center [524, 195] width 16 height 16
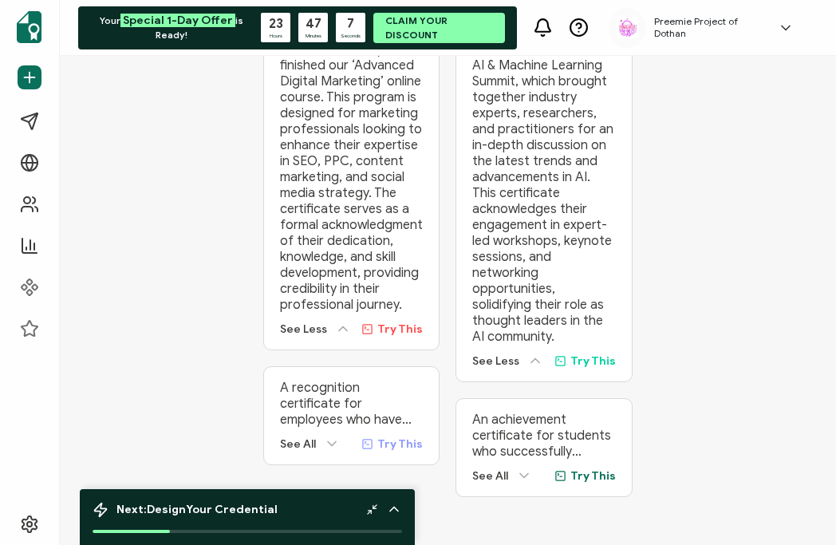
scroll to position [373, 0]
click at [396, 322] on span "Try This" at bounding box center [399, 329] width 45 height 14
type textarea "A completion certificate for participants who have successfully finished our ‘A…"
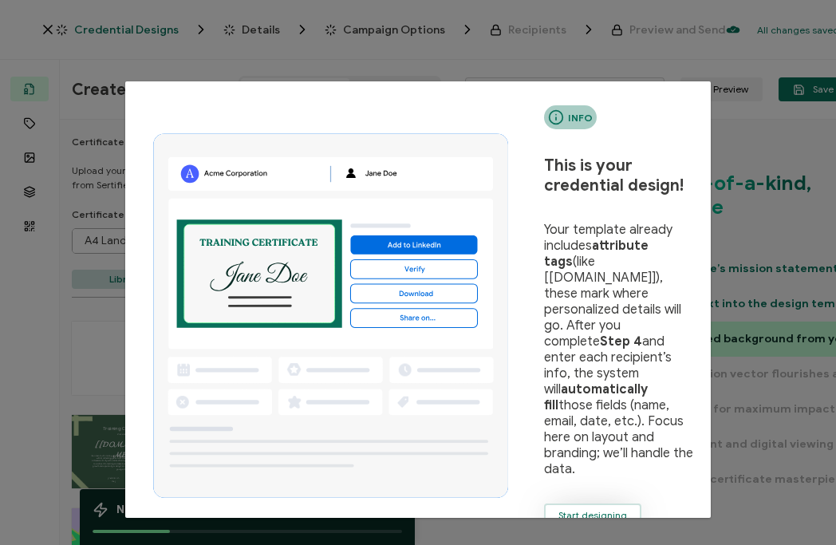
click at [590, 511] on span "Start designing" at bounding box center [592, 516] width 69 height 10
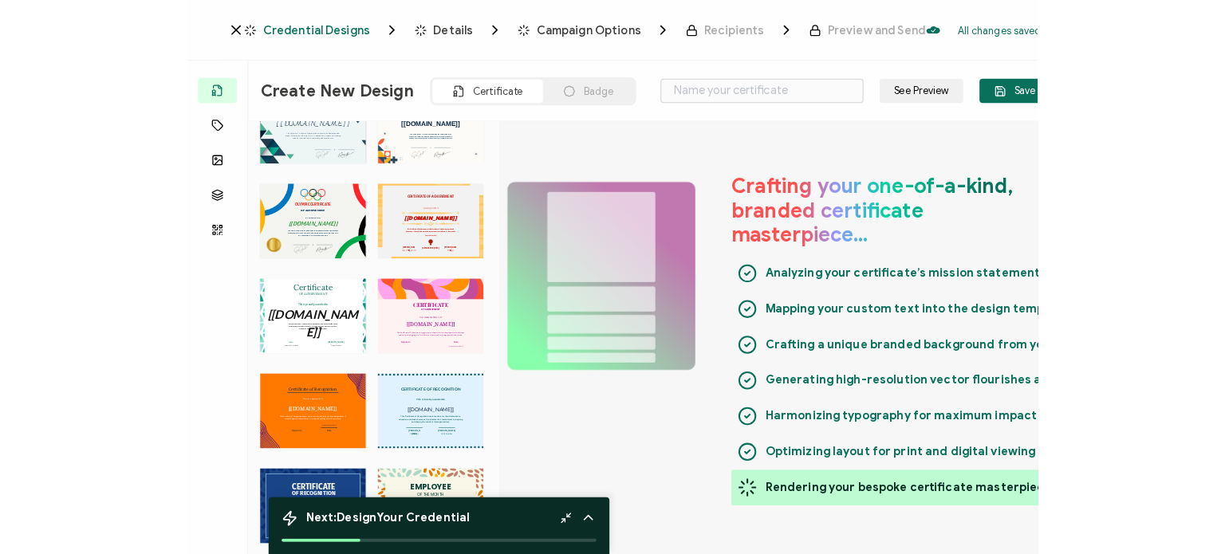
scroll to position [2017, 0]
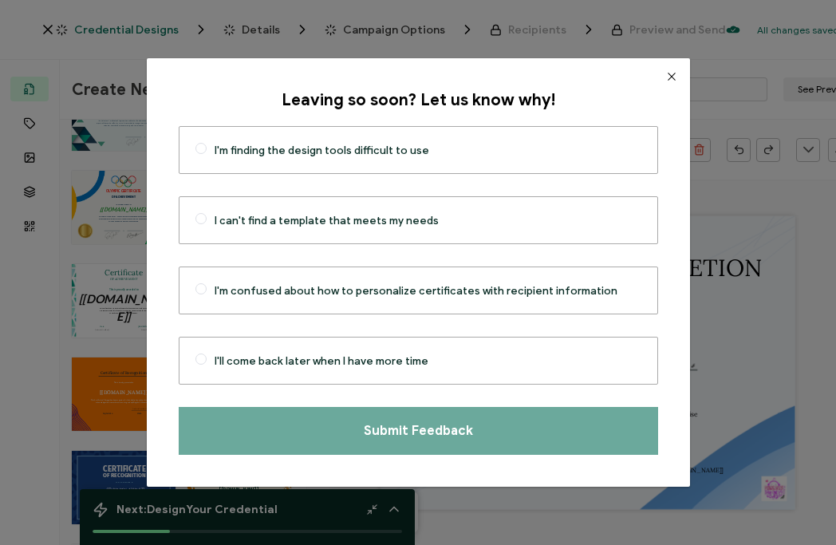
click at [665, 73] on icon "Close" at bounding box center [671, 76] width 13 height 13
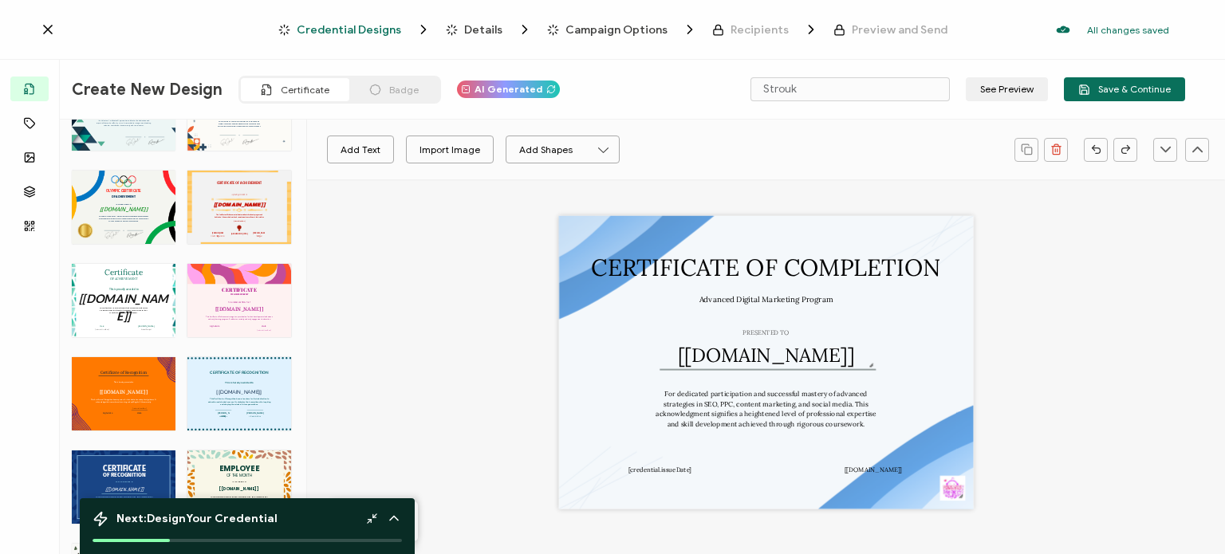
click at [299, 244] on div "Certificate Templates Upload your own certificate design or select from Sertifi…" at bounding box center [183, 339] width 247 height 439
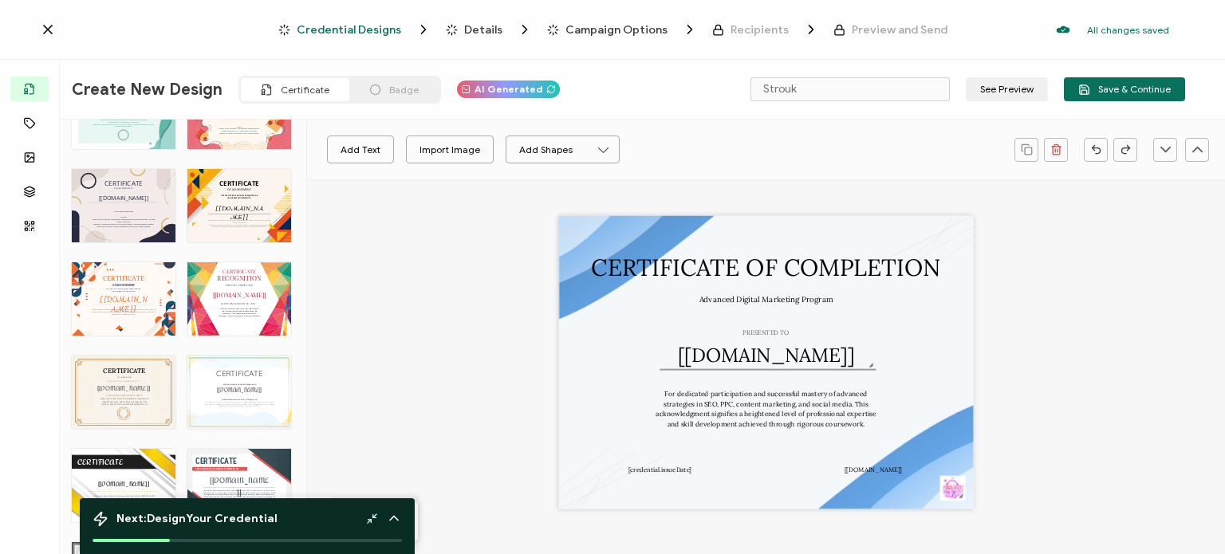
scroll to position [3544, 0]
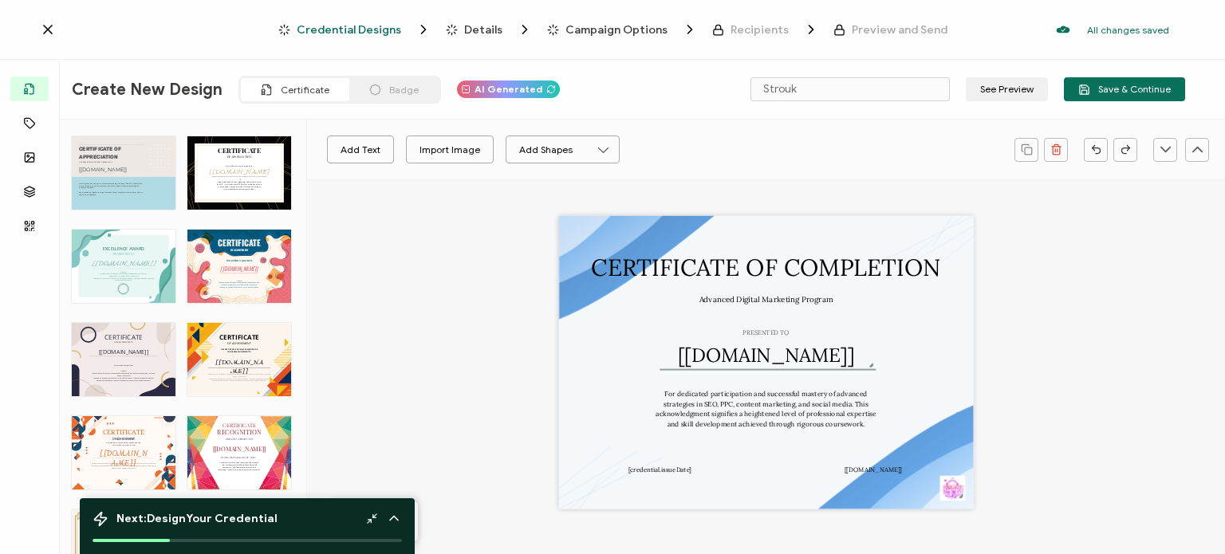
click at [250, 271] on div "CERTIFICATE The recipient’s full name, which will be automatically filled based…" at bounding box center [239, 266] width 104 height 73
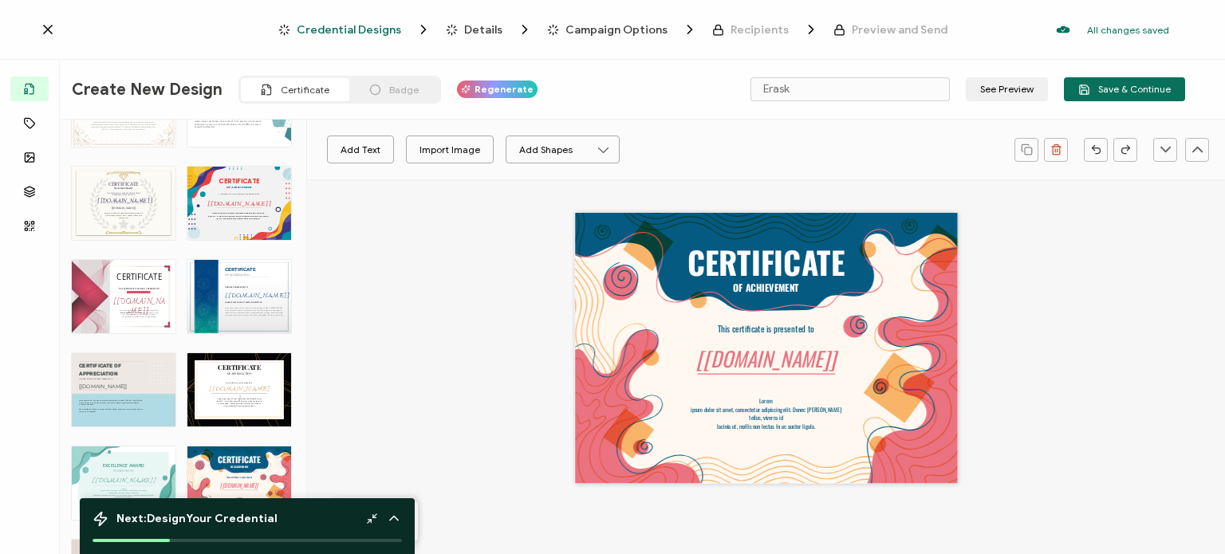
scroll to position [3305, 0]
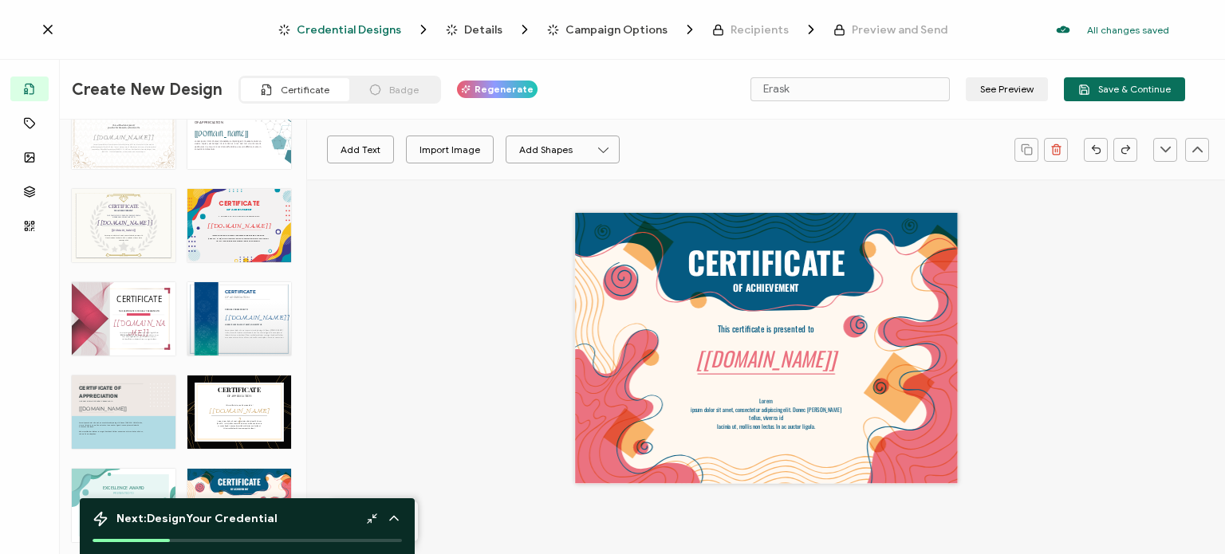
click at [147, 223] on div "CERTIFICATE The recipient’s full name, which will be automatically filled based…" at bounding box center [124, 225] width 104 height 73
type input "Hoyagmu"
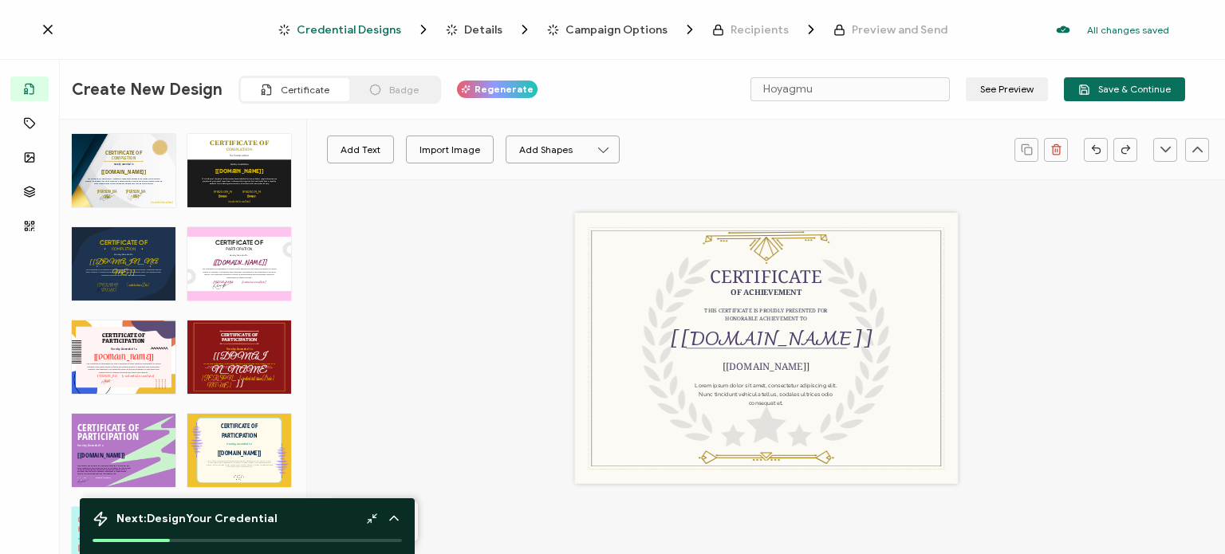
scroll to position [513, 0]
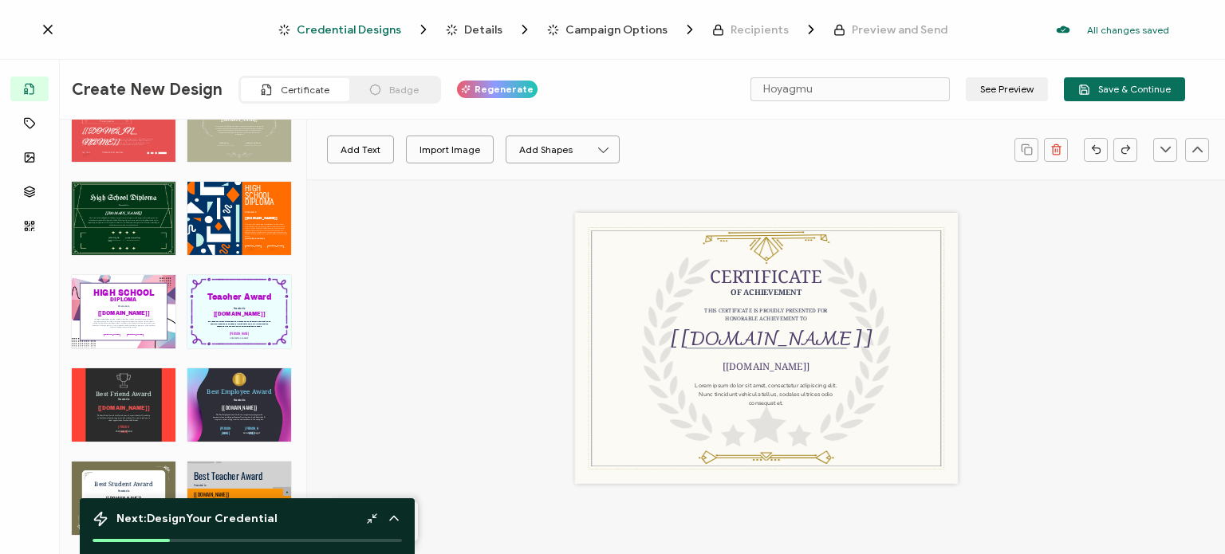
click at [357, 29] on span "Credential Designs" at bounding box center [349, 30] width 105 height 12
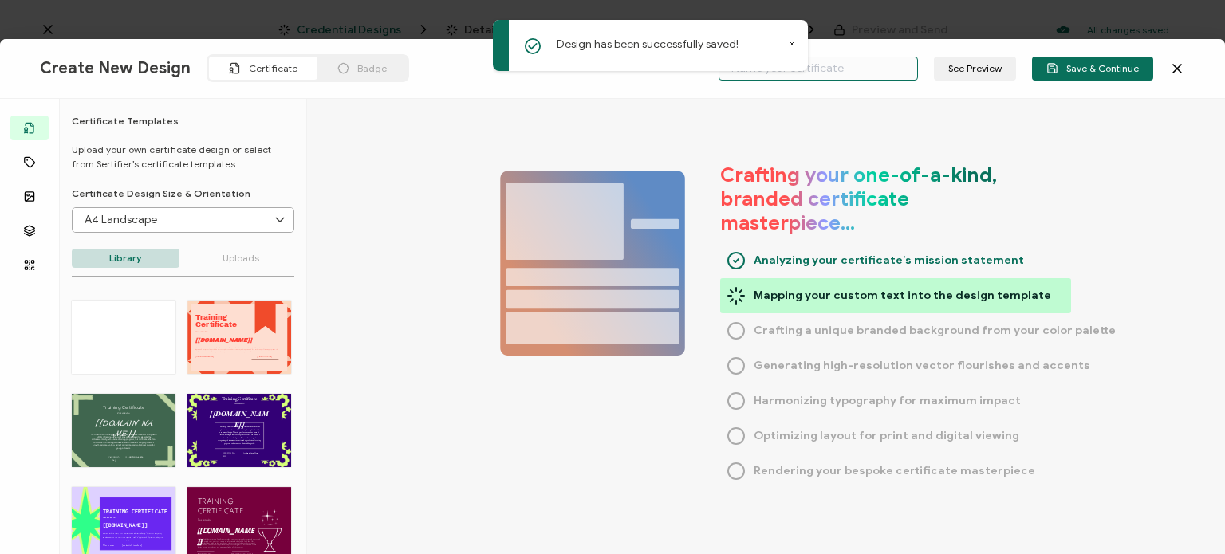
click at [835, 63] on input "text" at bounding box center [818, 69] width 199 height 24
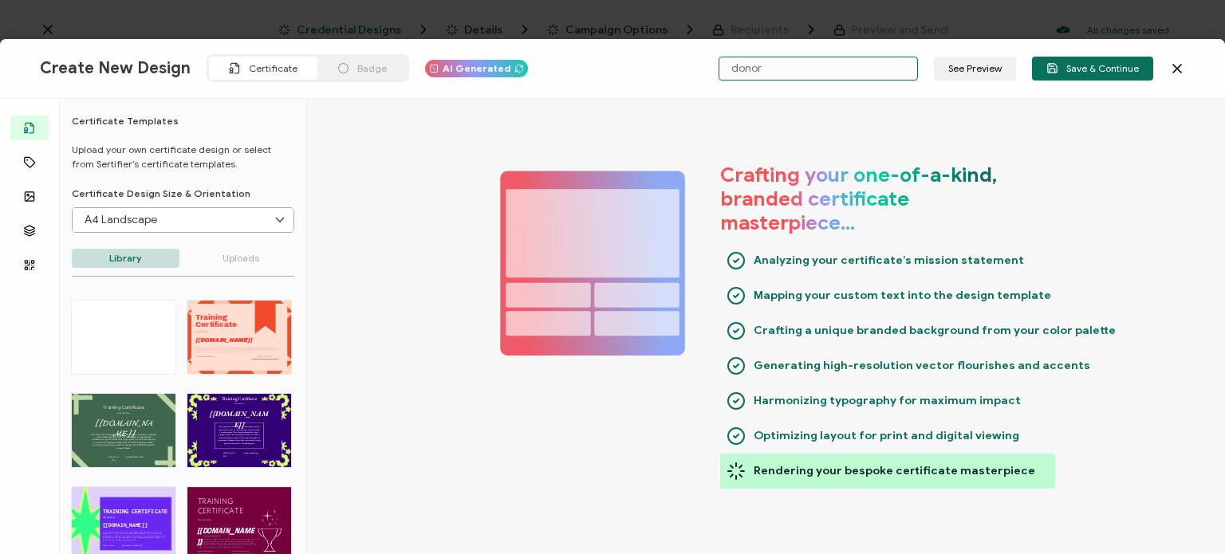
type input "Strouk"
